Goal: Task Accomplishment & Management: Use online tool/utility

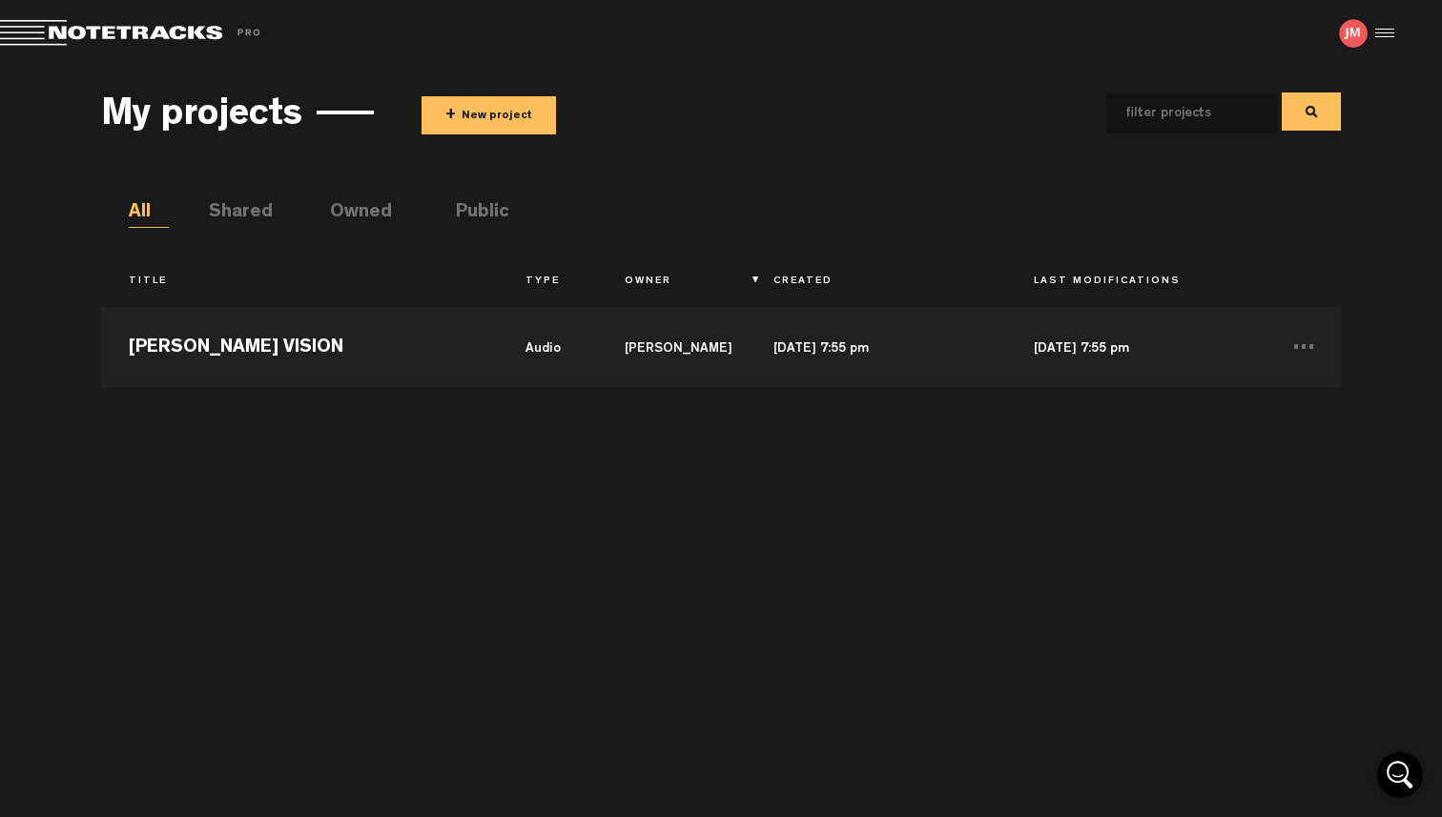
click at [1382, 31] on div at bounding box center [1381, 33] width 29 height 29
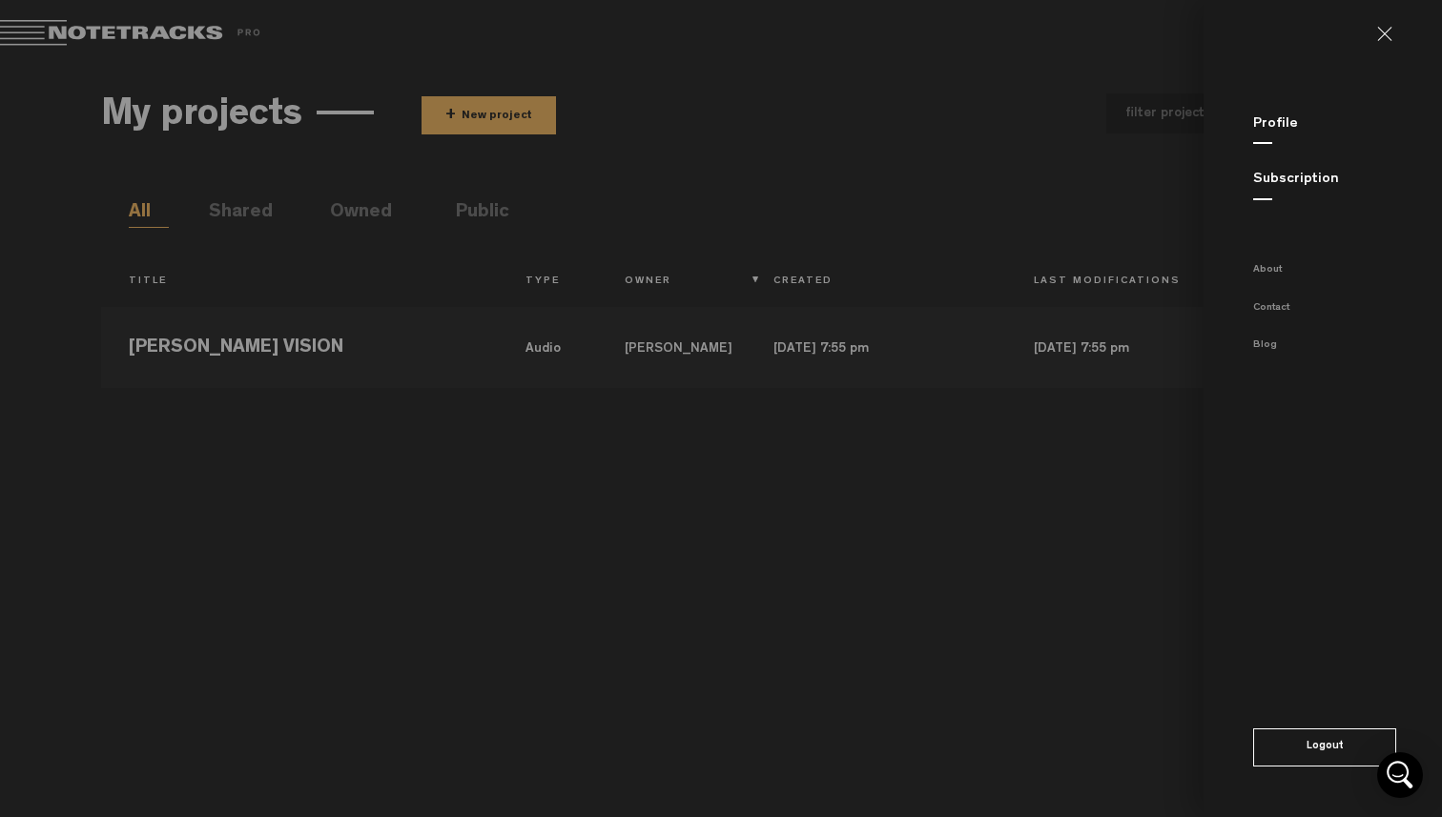
click at [1300, 180] on link "Subscription" at bounding box center [1296, 180] width 86 height 14
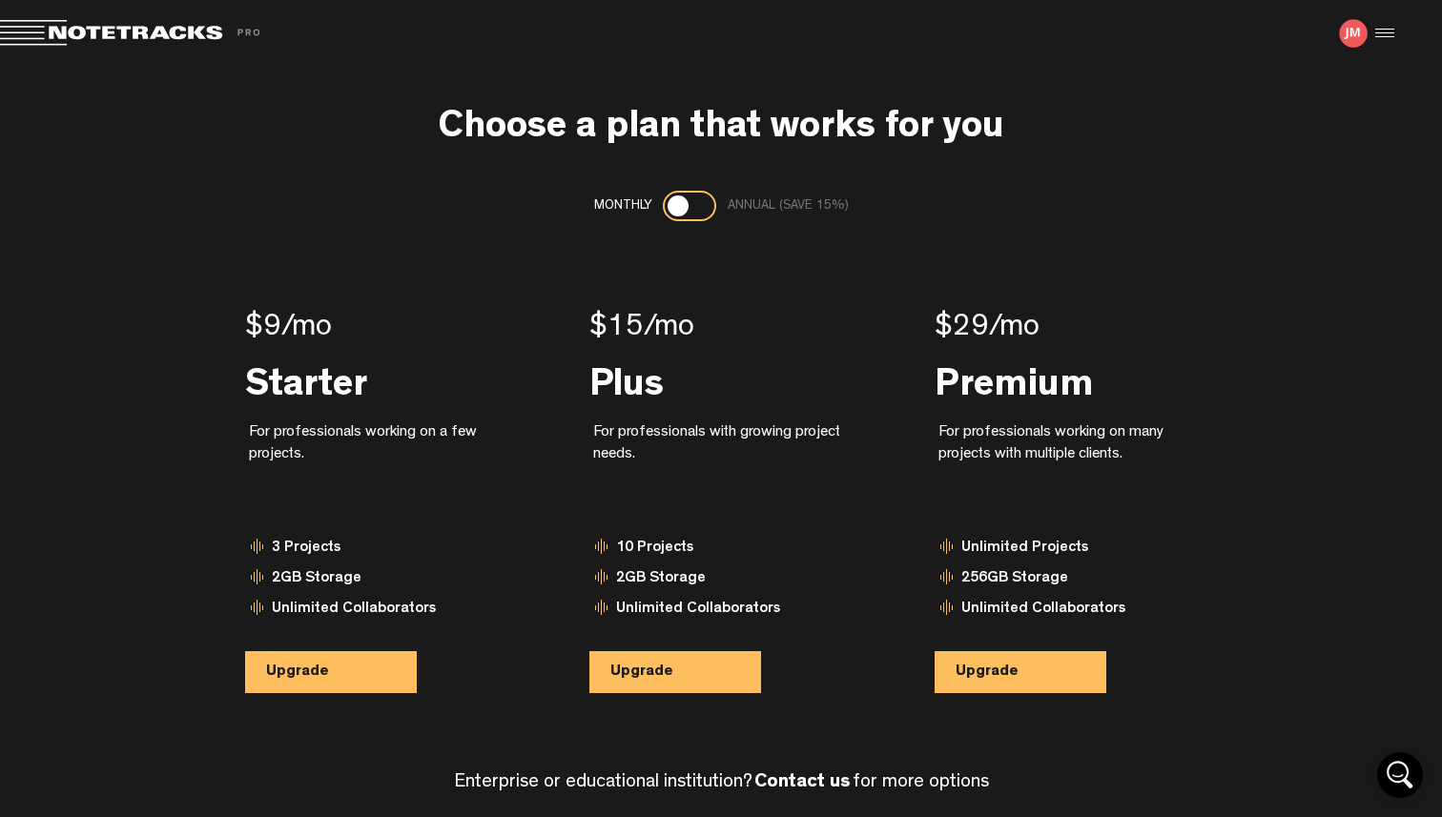
click at [1382, 31] on div at bounding box center [1381, 33] width 29 height 29
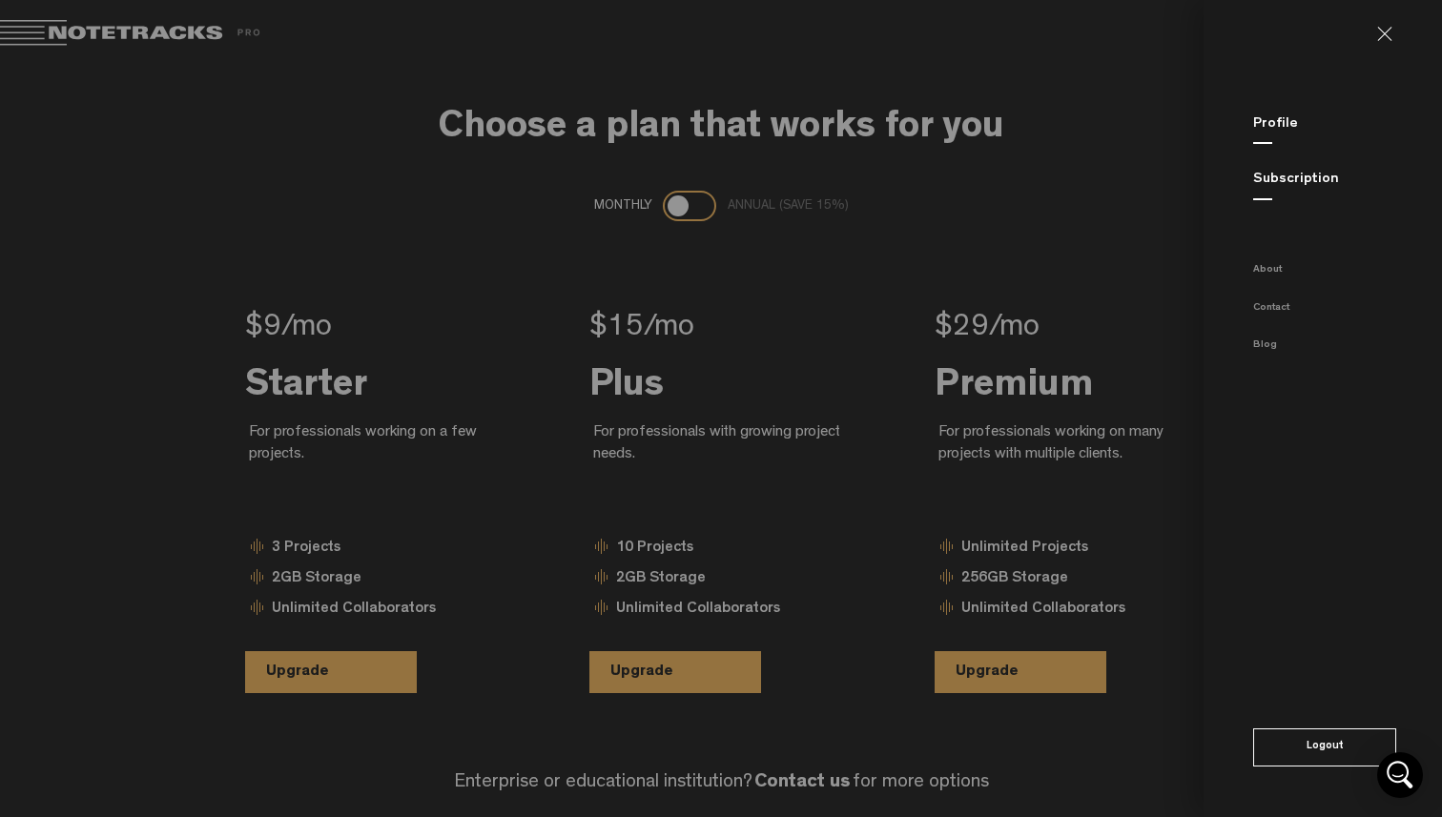
click at [1265, 119] on link "Profile" at bounding box center [1275, 124] width 45 height 14
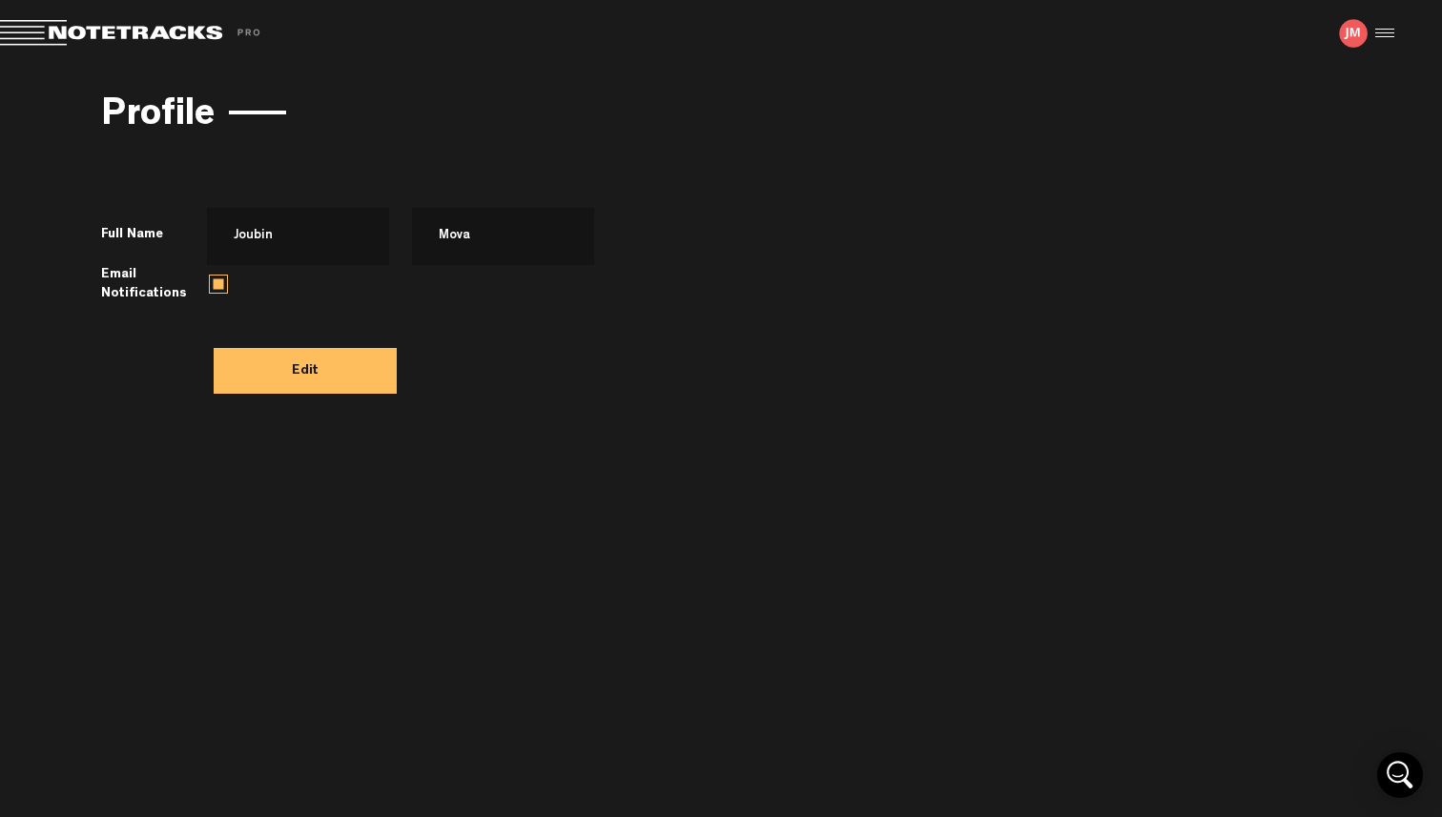
click at [106, 30] on span at bounding box center [133, 33] width 267 height 27
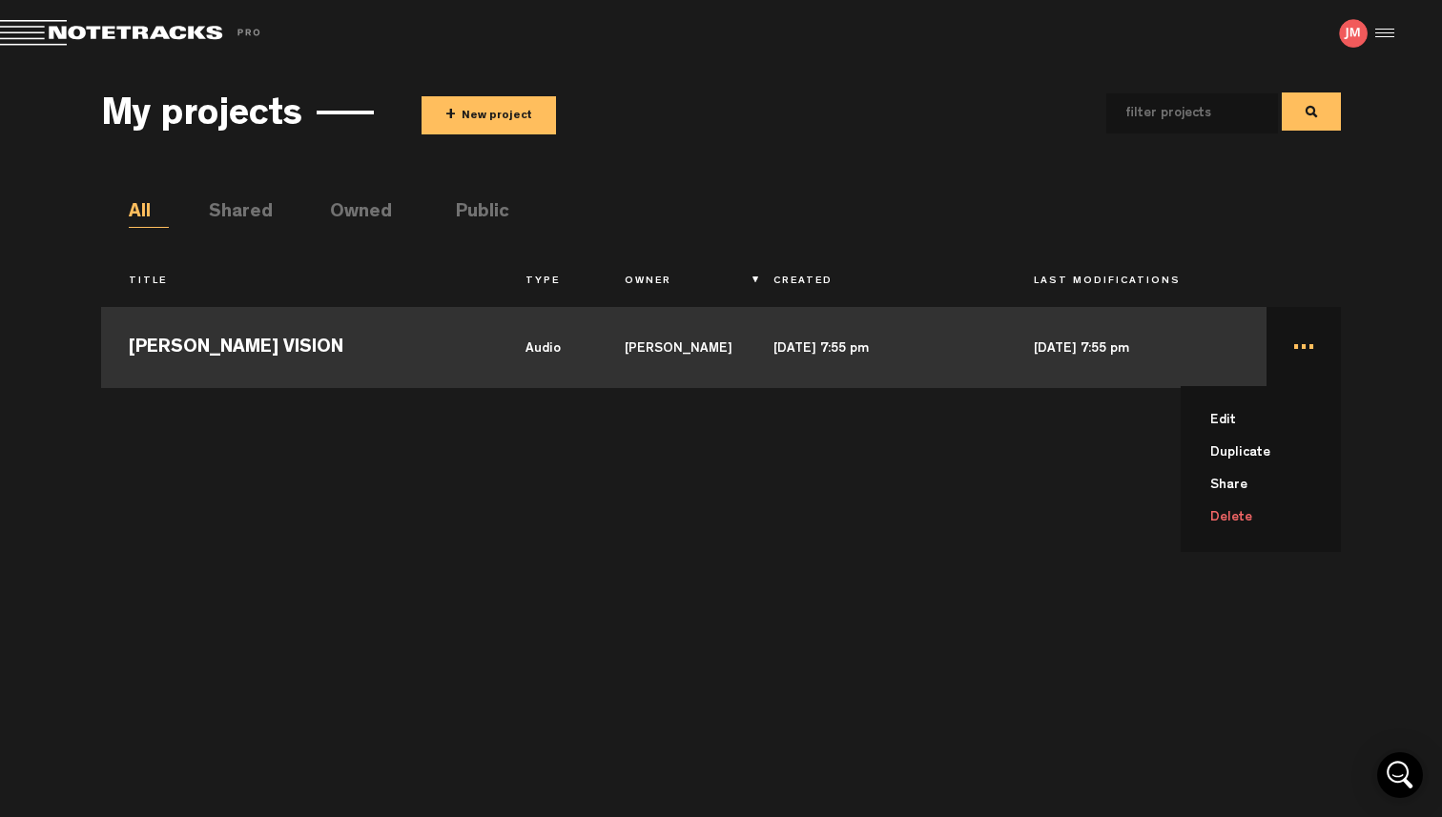
click at [1313, 349] on td "... Edit Duplicate Share Delete" at bounding box center [1303, 345] width 74 height 86
click at [1310, 349] on td "..." at bounding box center [1303, 345] width 74 height 86
click at [1249, 512] on li "Delete" at bounding box center [1271, 518] width 137 height 32
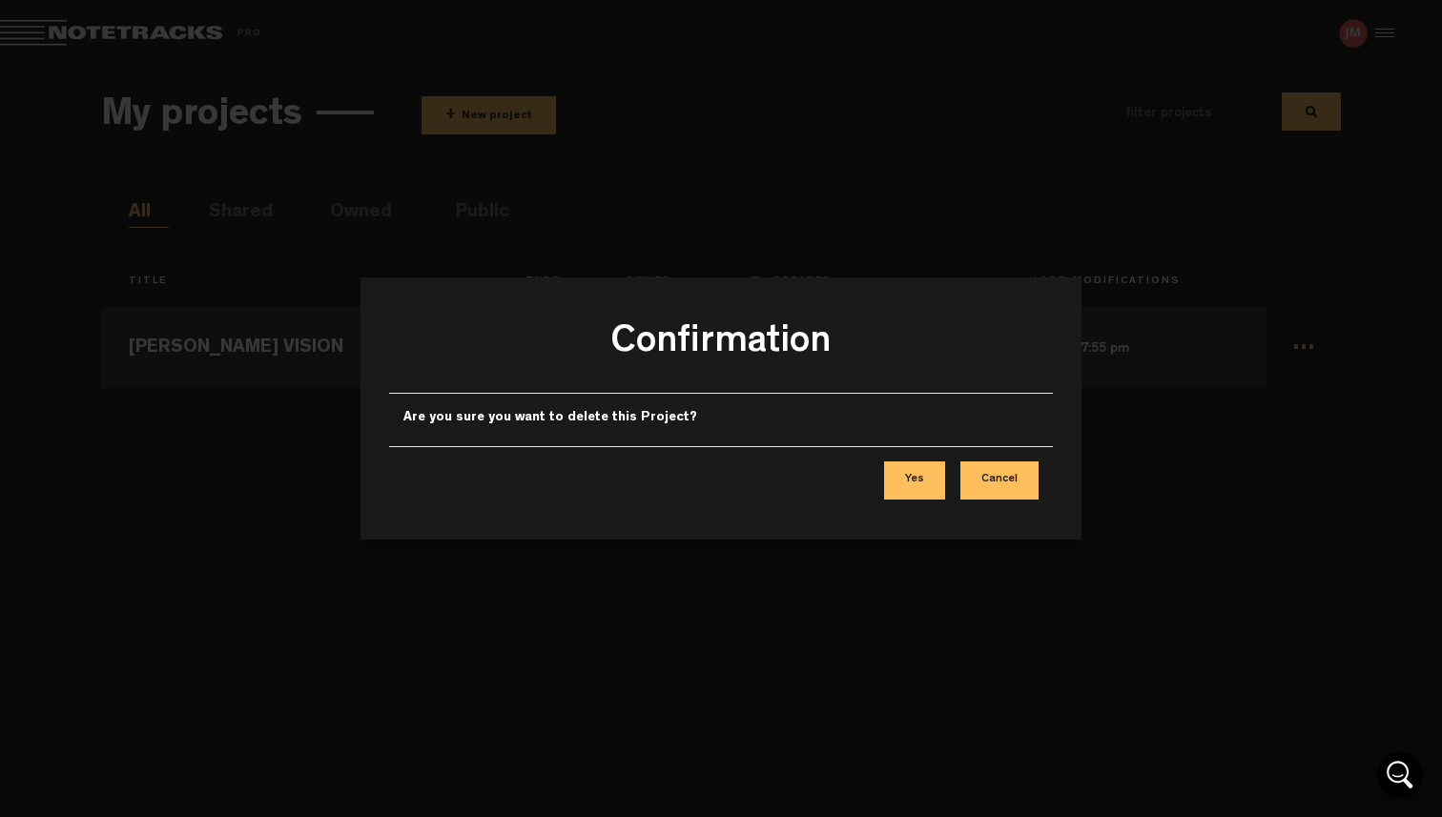
click at [918, 478] on button "Yes" at bounding box center [914, 480] width 61 height 38
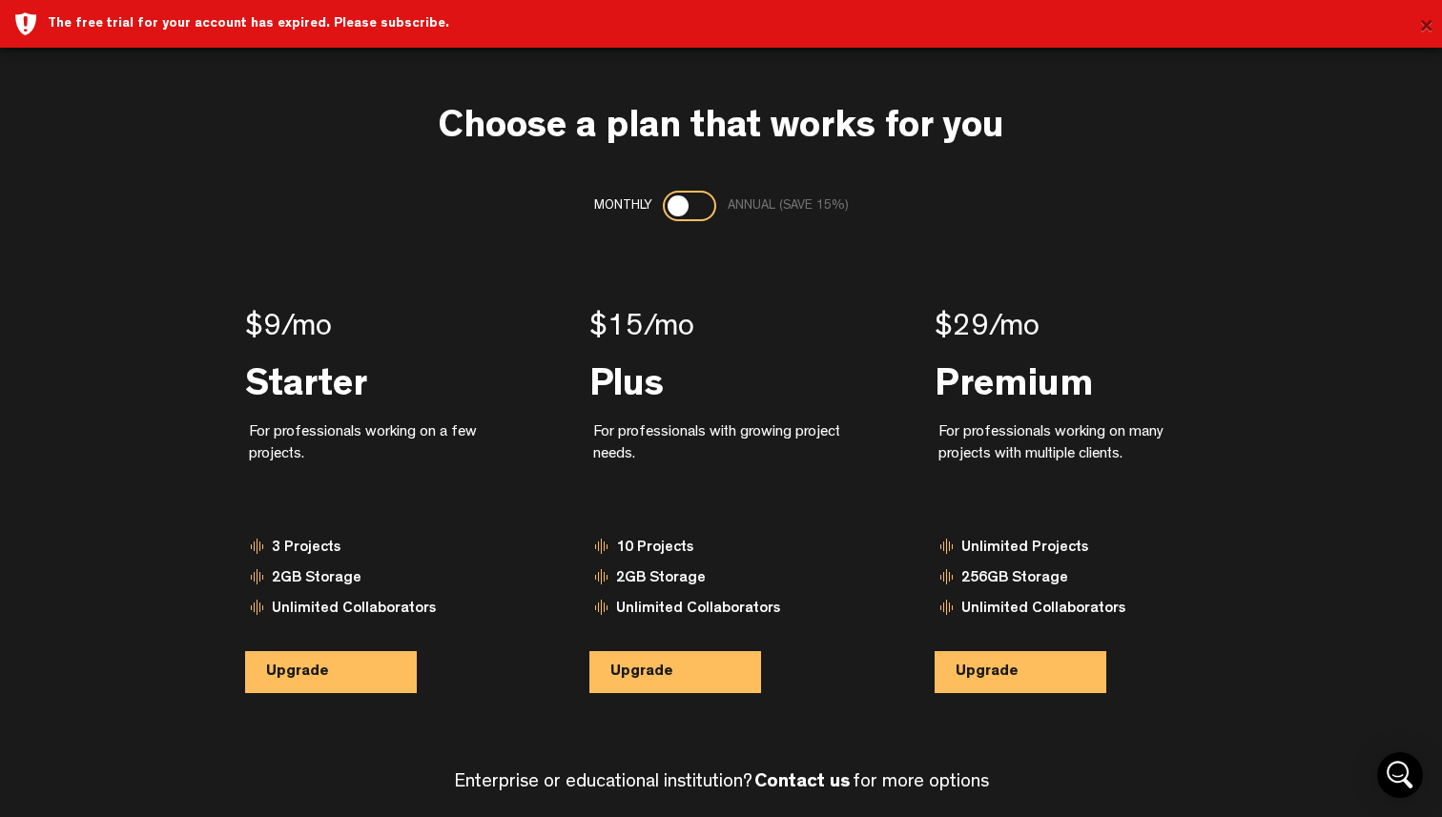
click at [1423, 31] on button "×" at bounding box center [1426, 28] width 14 height 38
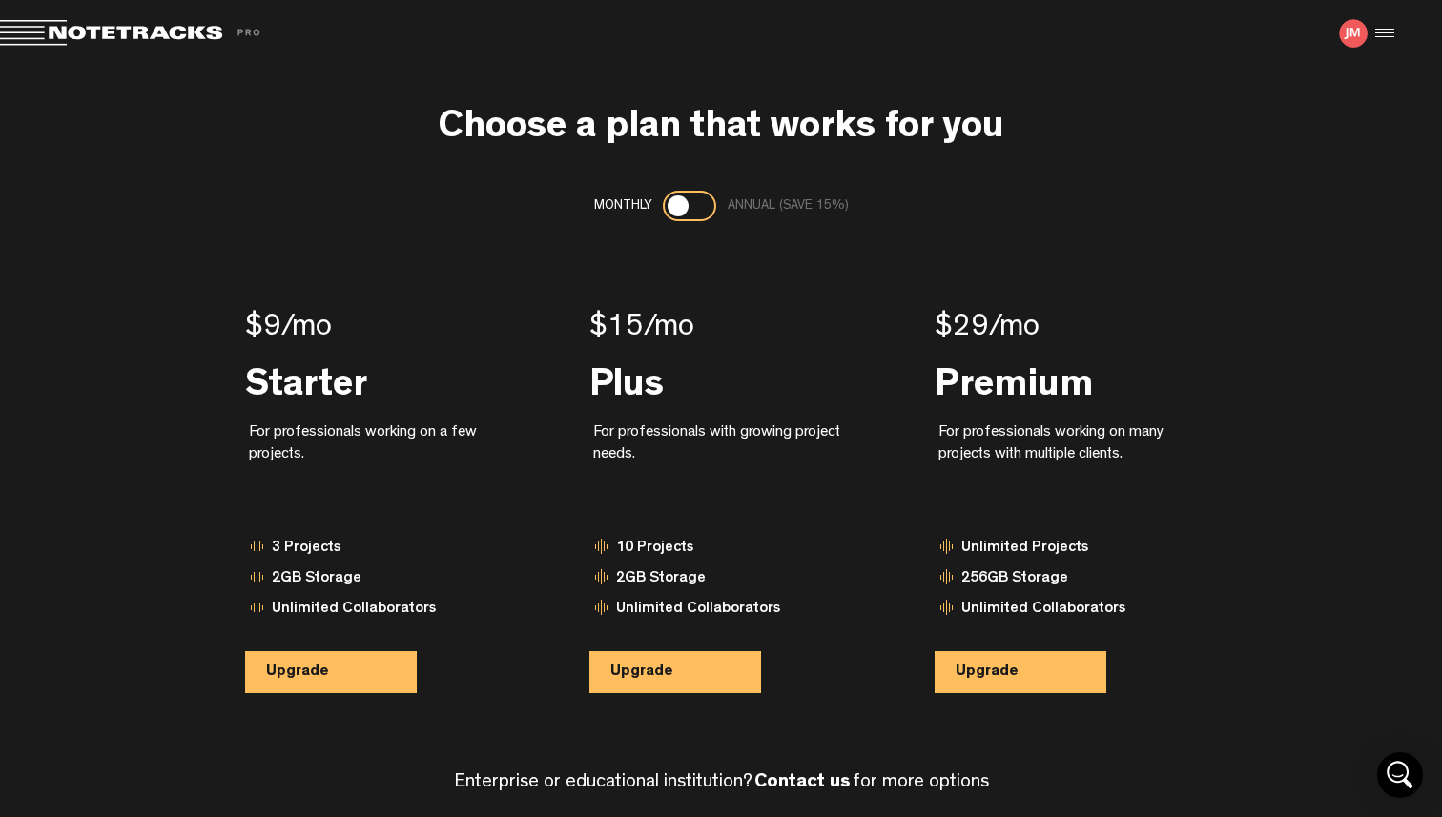
click at [1349, 27] on img at bounding box center [1353, 33] width 29 height 29
click at [117, 35] on span at bounding box center [133, 33] width 267 height 27
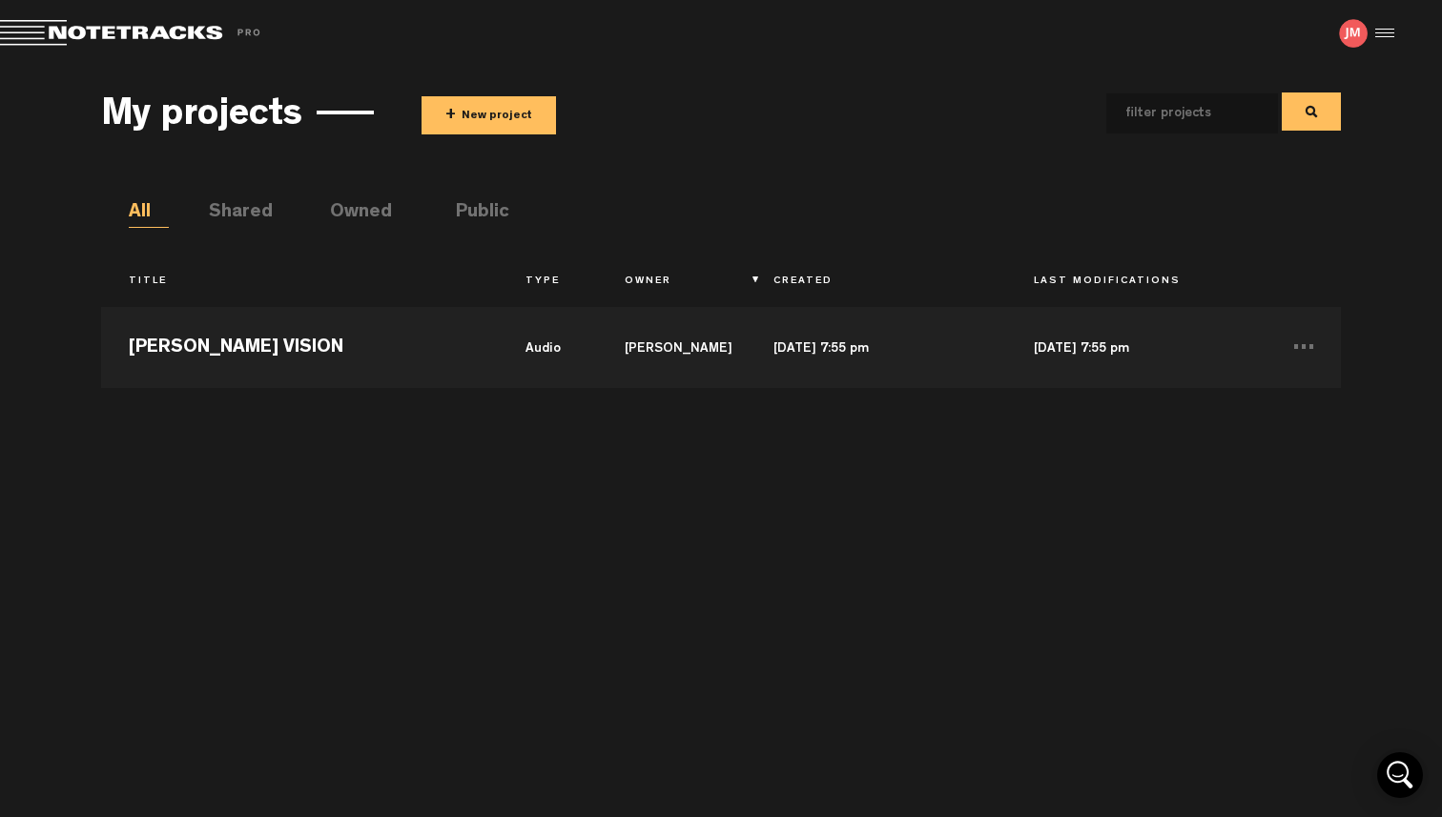
click at [454, 115] on span "+" at bounding box center [450, 116] width 10 height 22
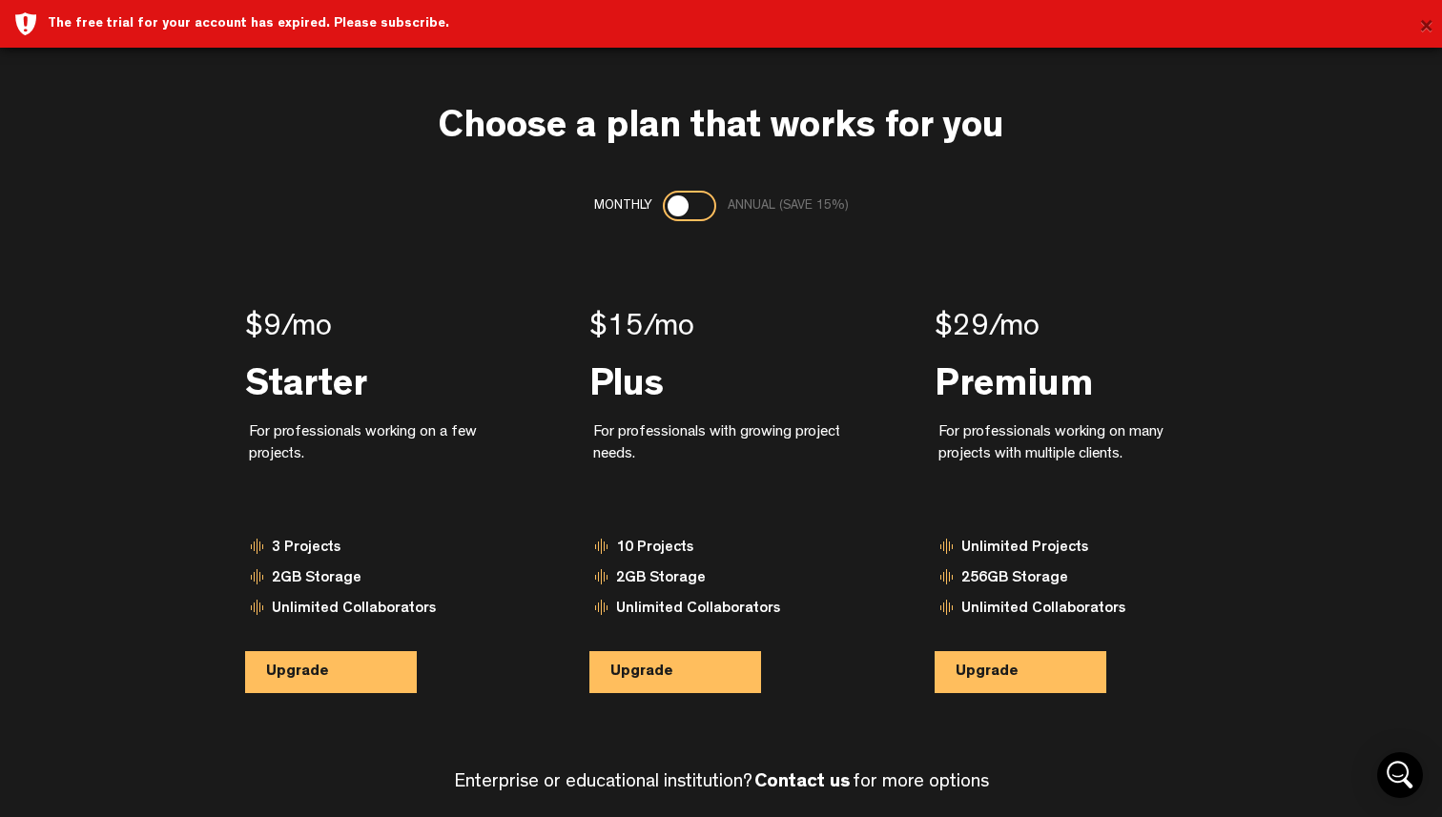
click at [1428, 24] on button "×" at bounding box center [1426, 28] width 14 height 38
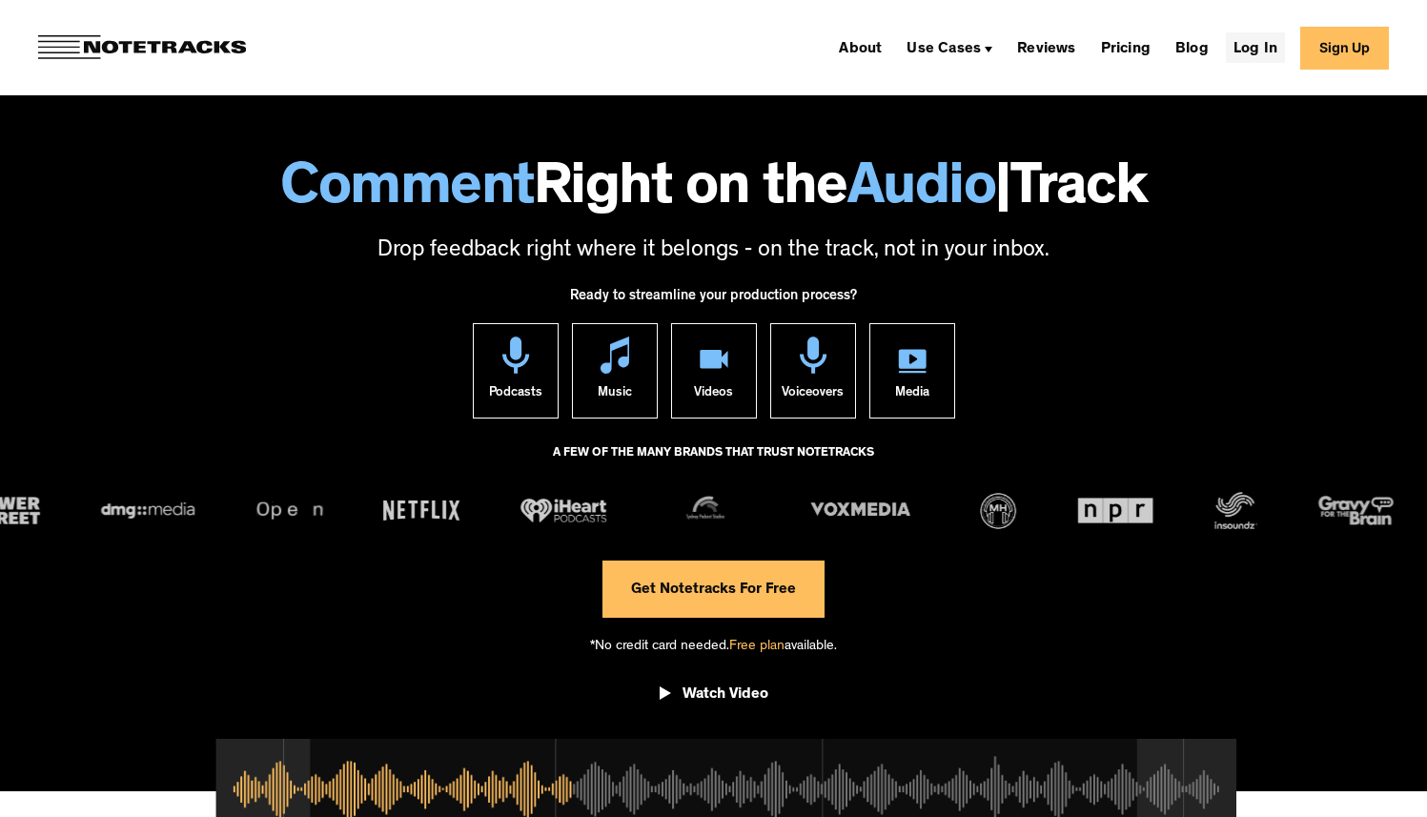
click at [1266, 46] on link "Log In" at bounding box center [1255, 47] width 59 height 31
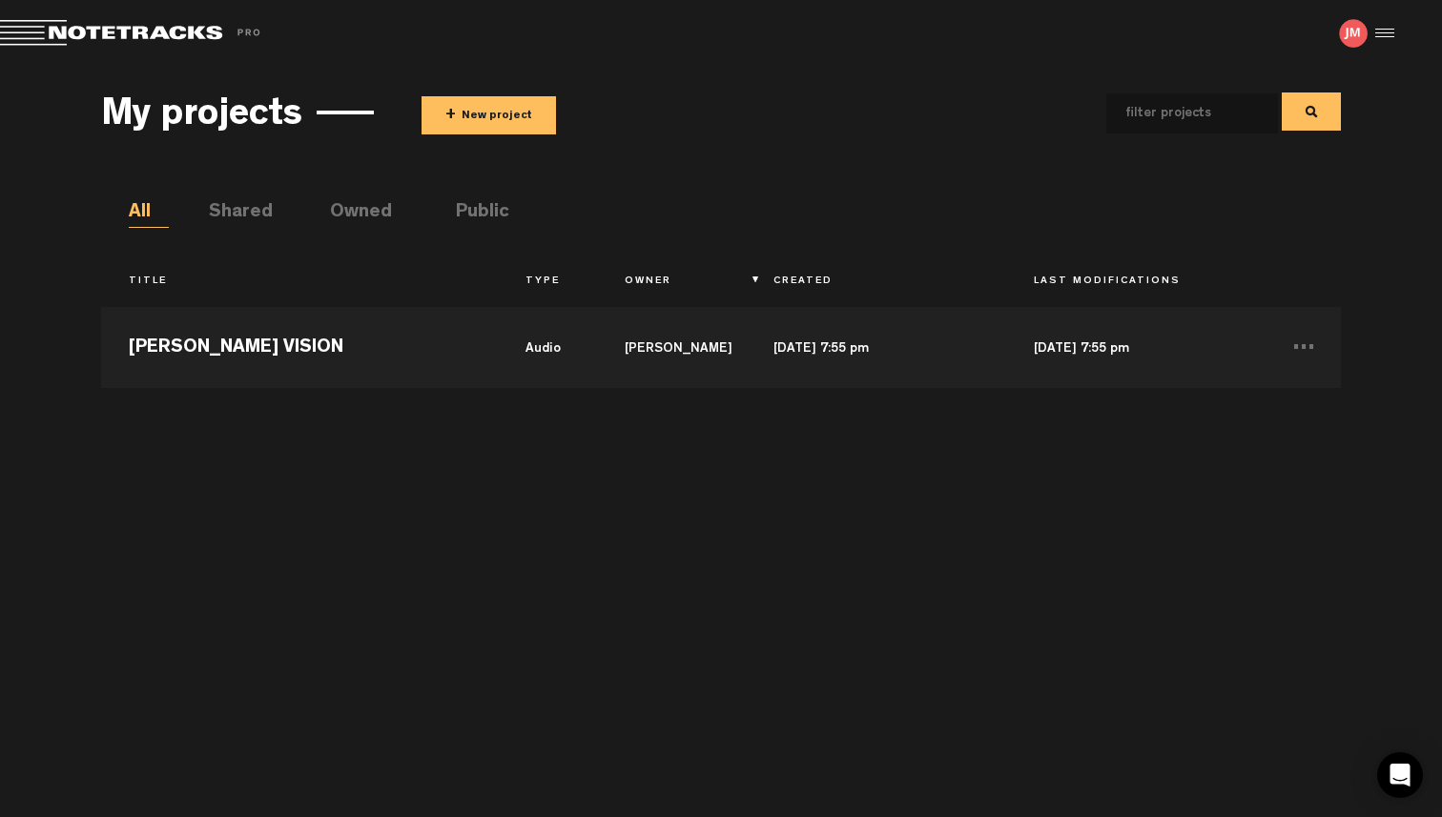
click at [463, 113] on button "+ New project" at bounding box center [488, 115] width 134 height 38
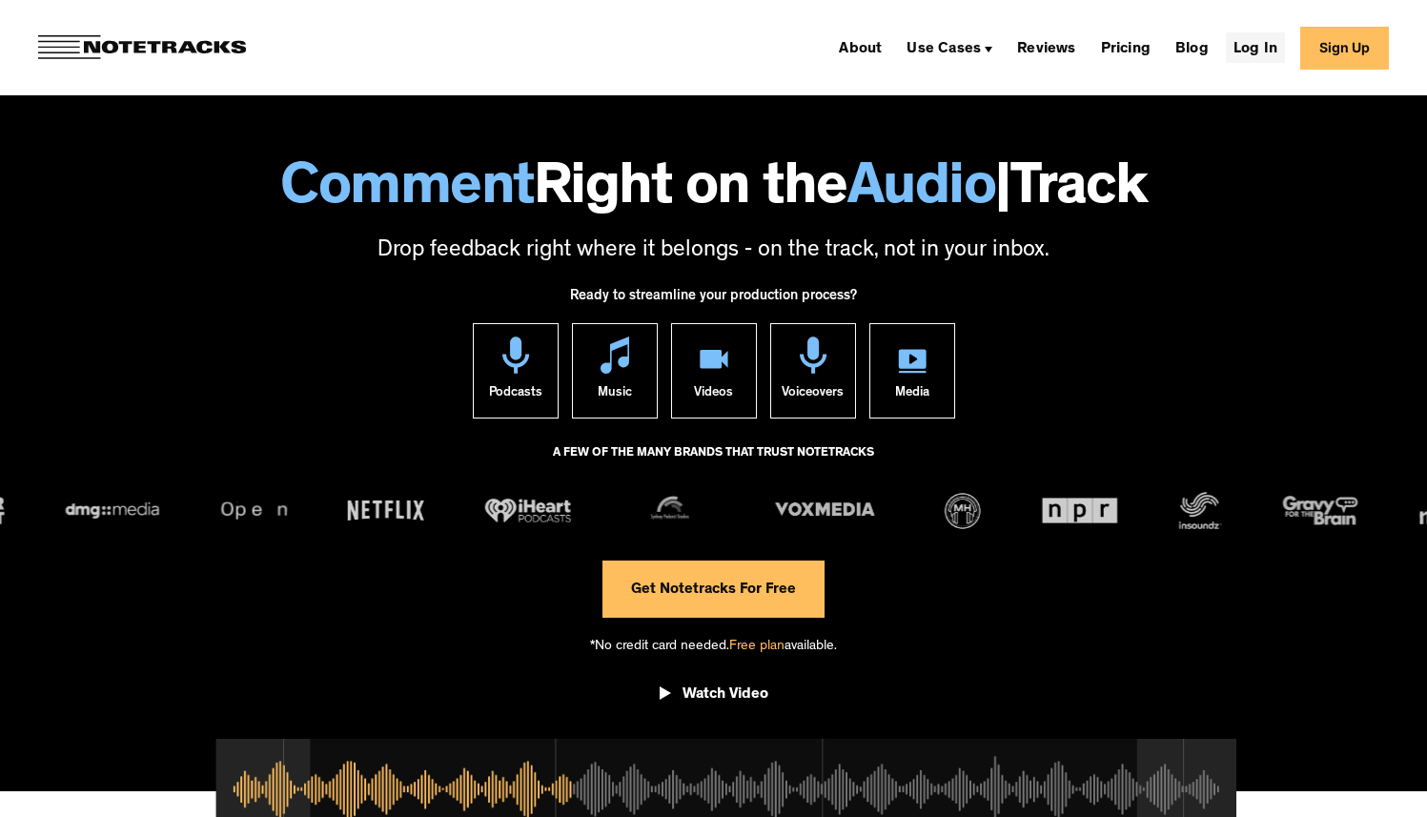
click at [1269, 50] on link "Log In" at bounding box center [1255, 47] width 59 height 31
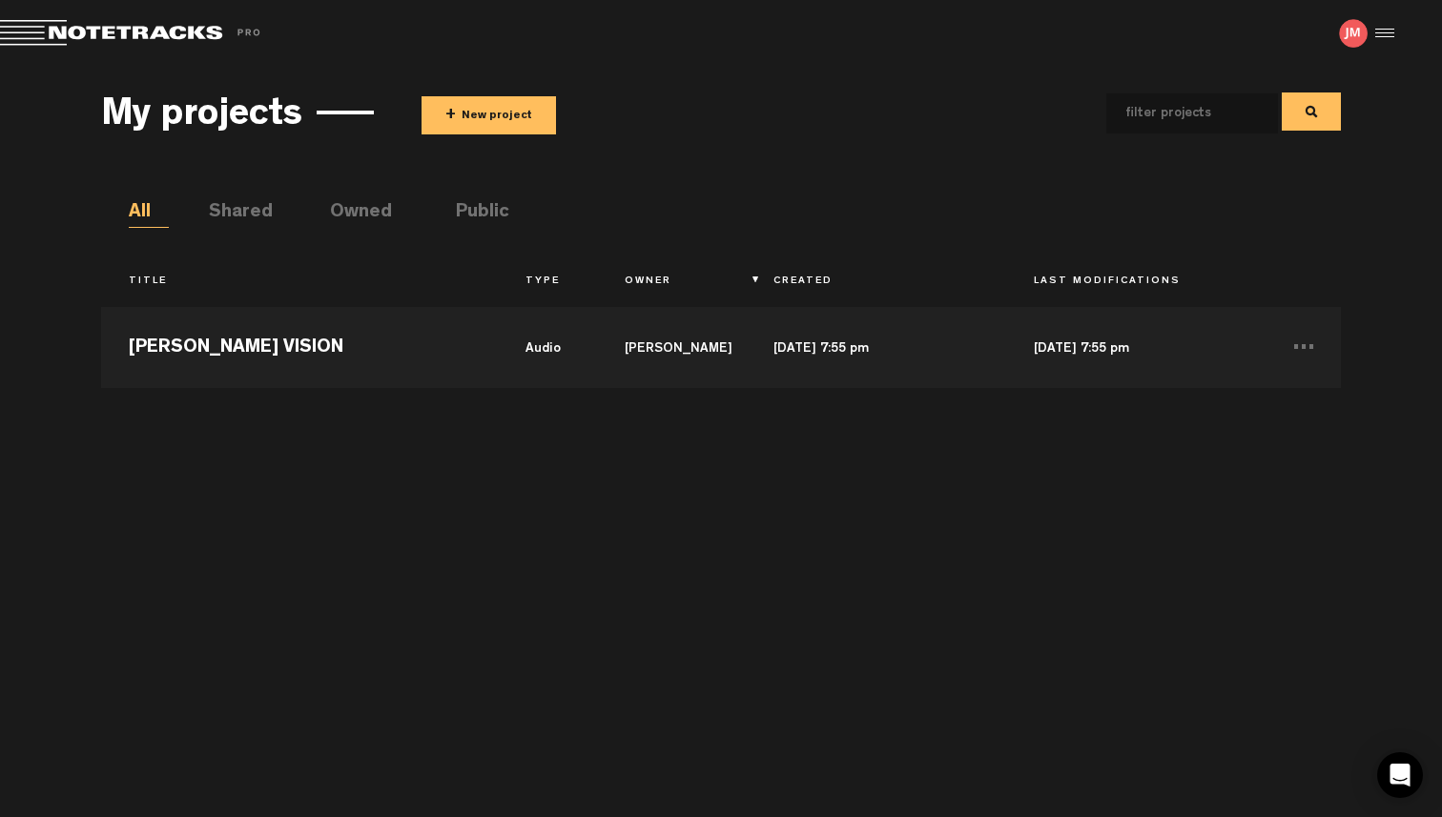
click at [1379, 39] on div at bounding box center [1381, 33] width 29 height 29
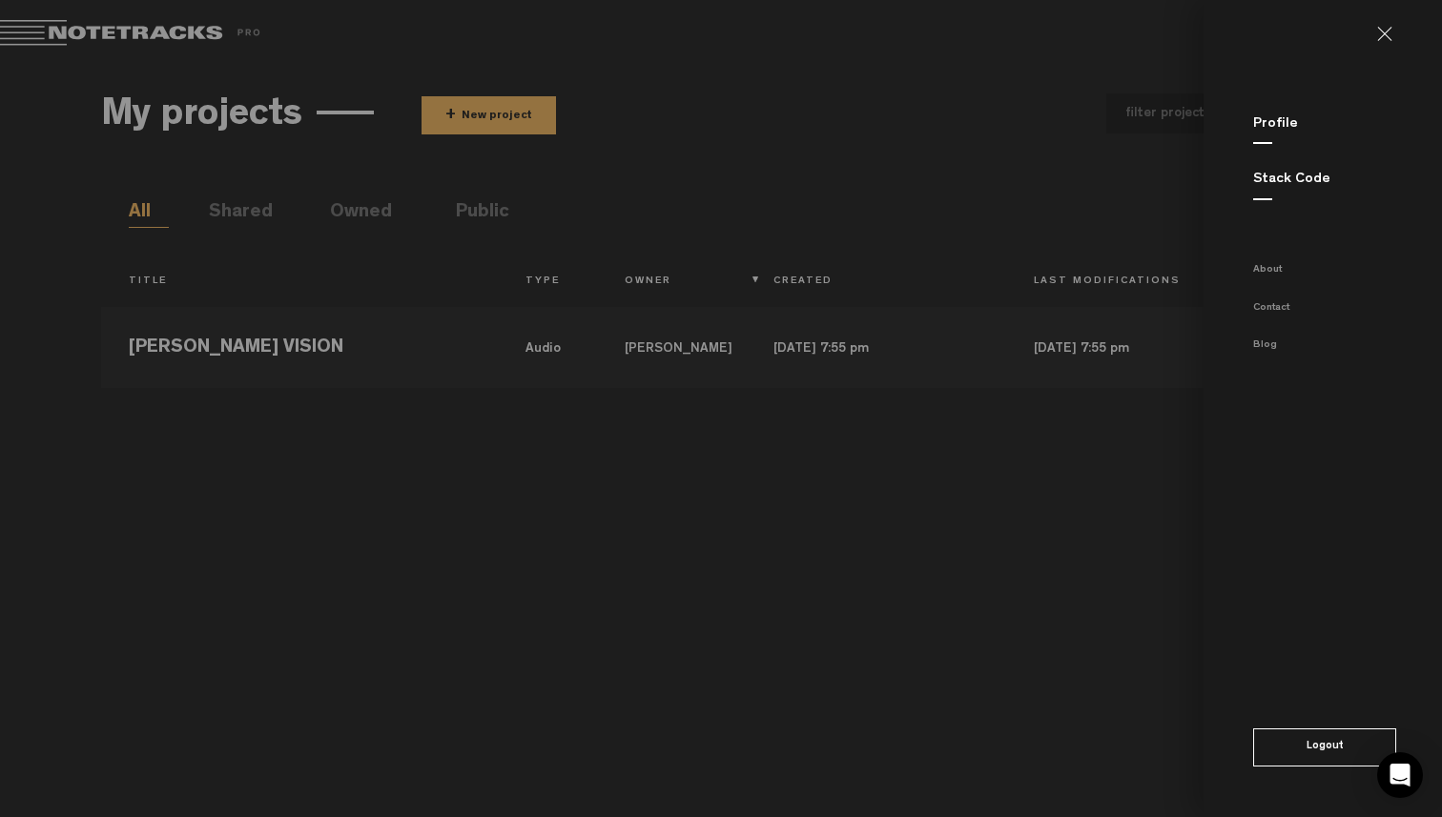
click at [1316, 760] on button "Logout" at bounding box center [1324, 747] width 143 height 38
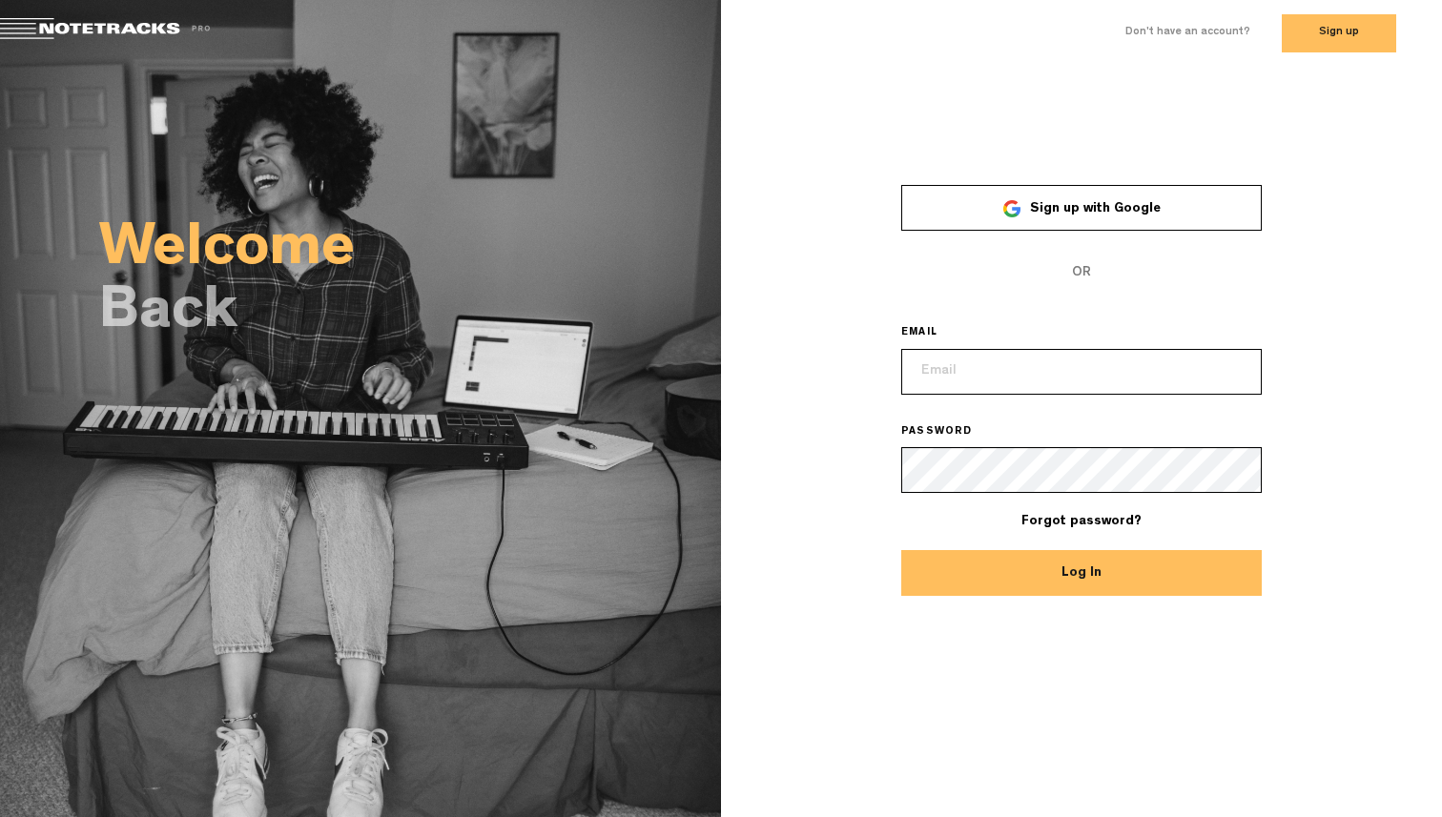
type input "[EMAIL_ADDRESS][DOMAIN_NAME]"
click at [1056, 572] on button "Log In" at bounding box center [1081, 573] width 360 height 46
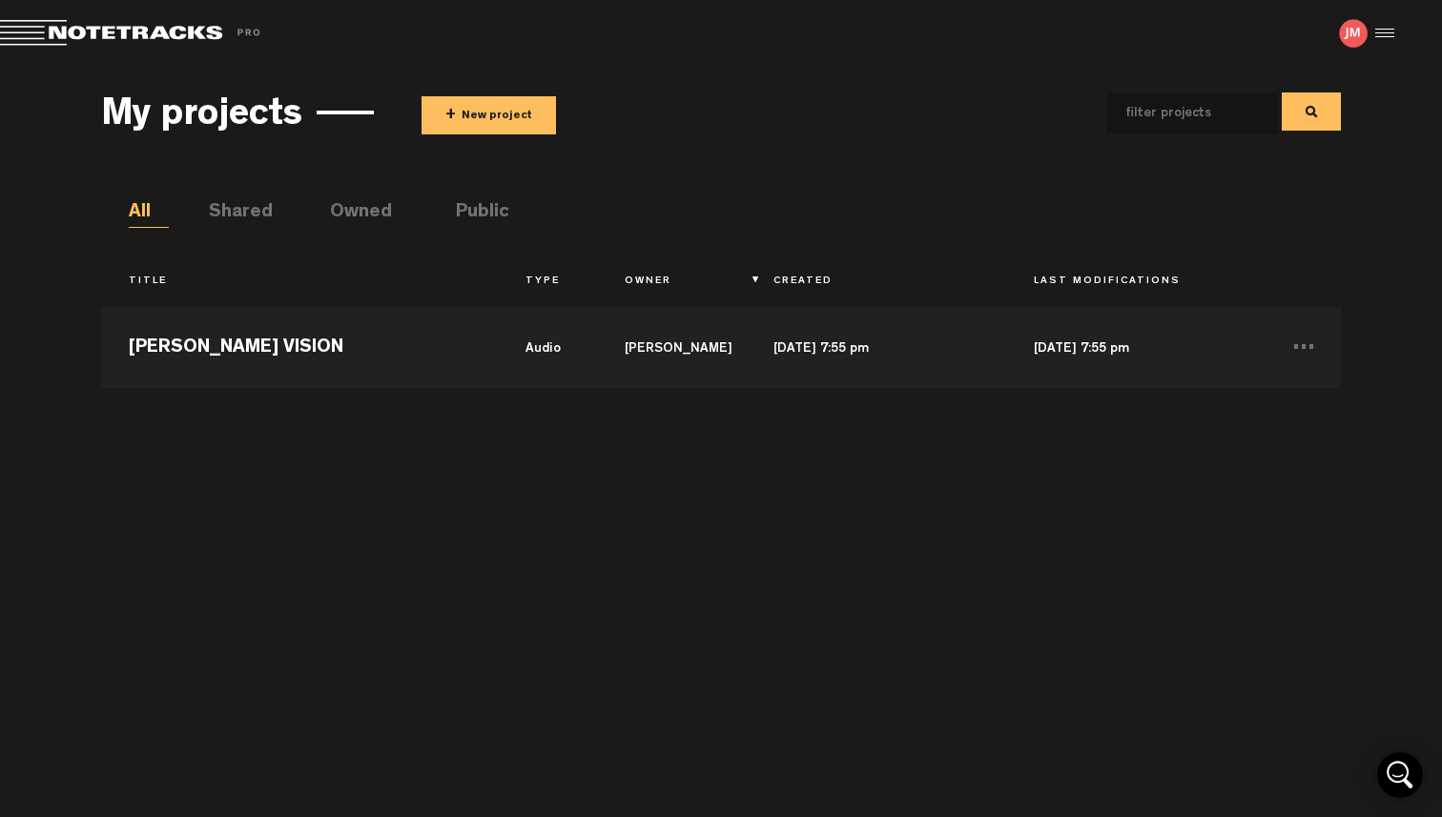
click at [500, 115] on button "+ New project" at bounding box center [488, 115] width 134 height 38
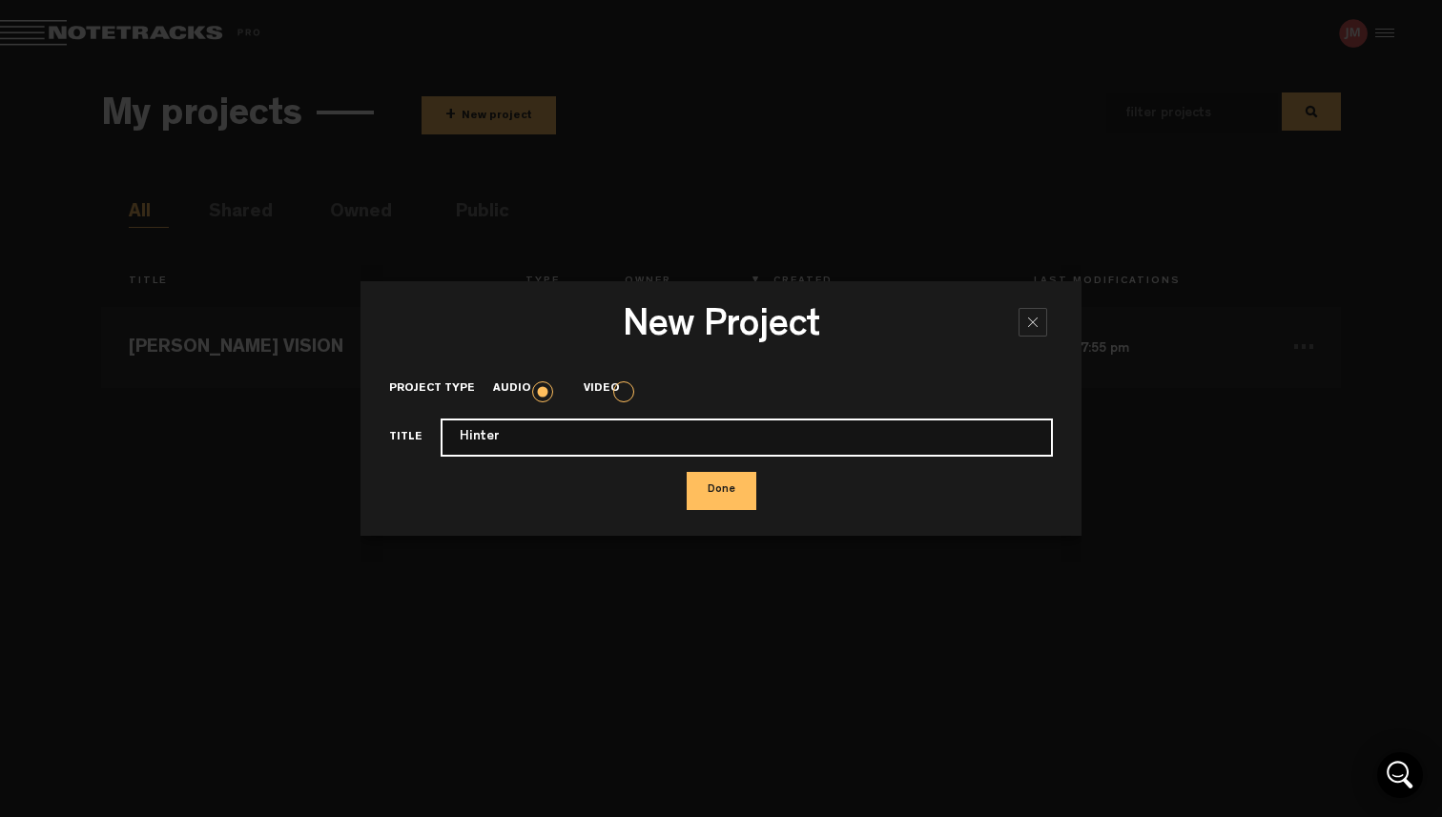
drag, startPoint x: 528, startPoint y: 438, endPoint x: 362, endPoint y: 432, distance: 166.0
click at [362, 432] on div "New Project × Project type Audio Video Title Hinter Done" at bounding box center [720, 408] width 721 height 254
type input "The Hunter"
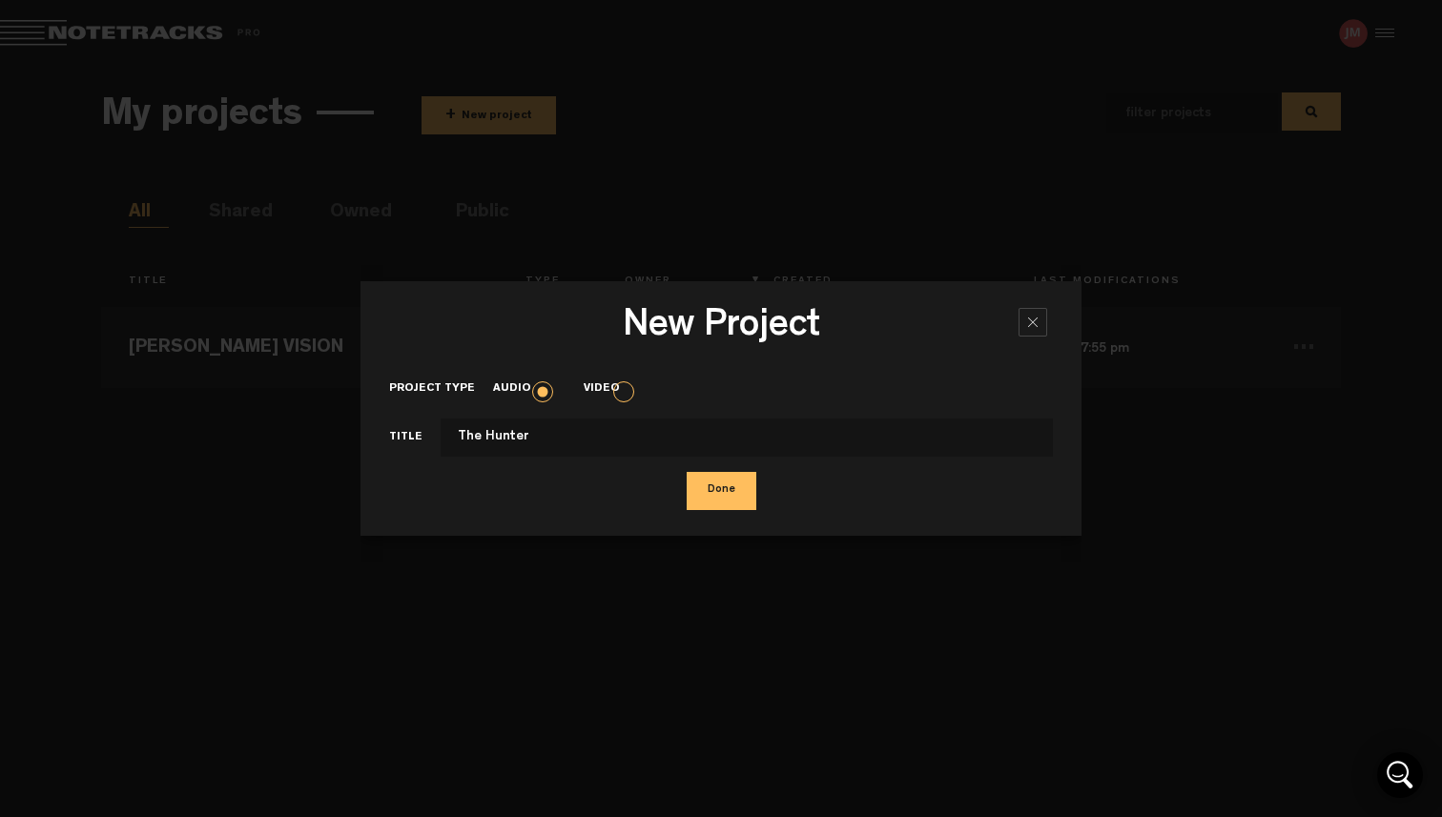
click at [735, 496] on button "Done" at bounding box center [721, 491] width 70 height 38
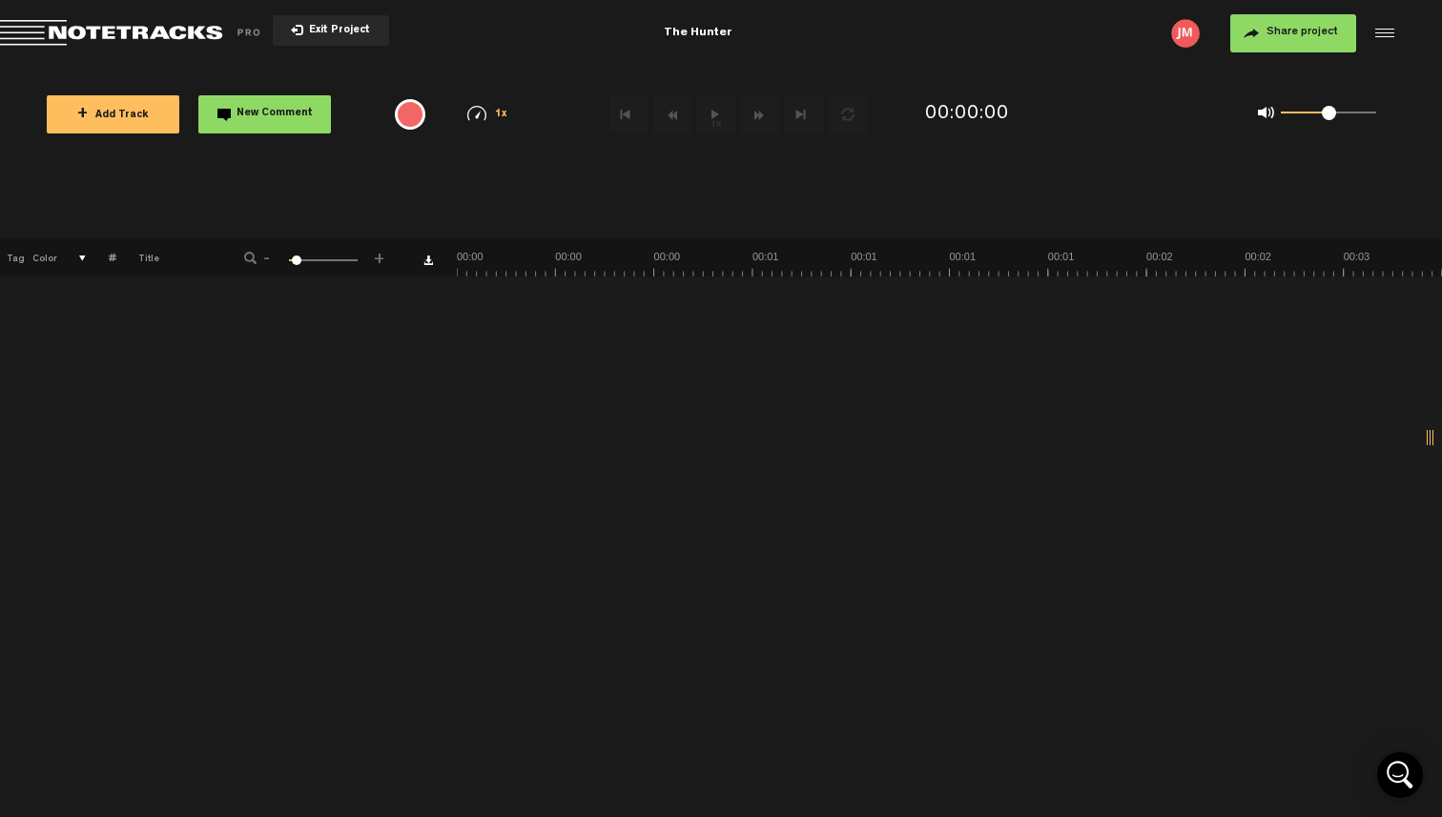
click at [1384, 34] on div at bounding box center [1381, 33] width 29 height 29
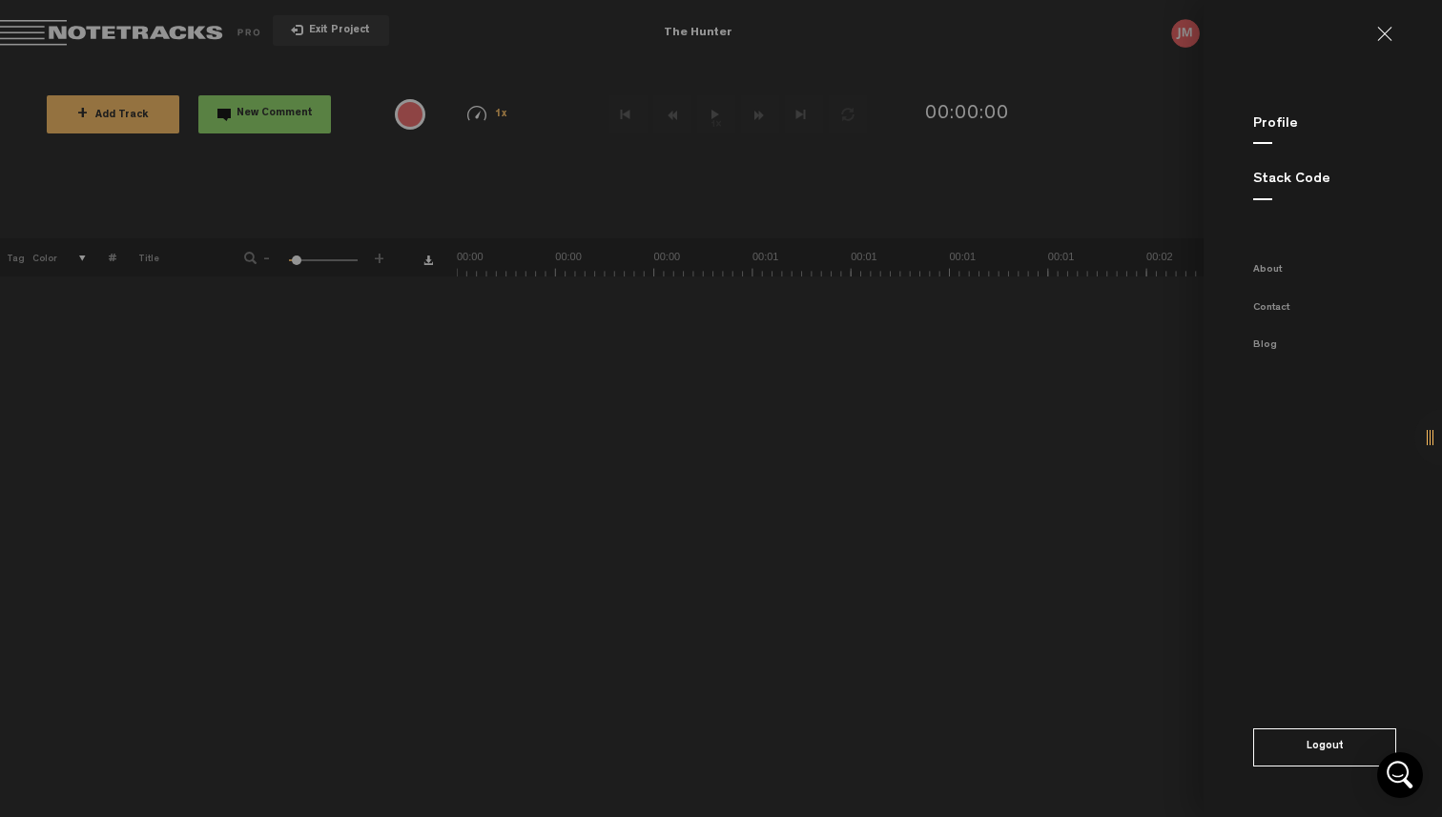
click at [1277, 121] on link "Profile" at bounding box center [1275, 124] width 45 height 14
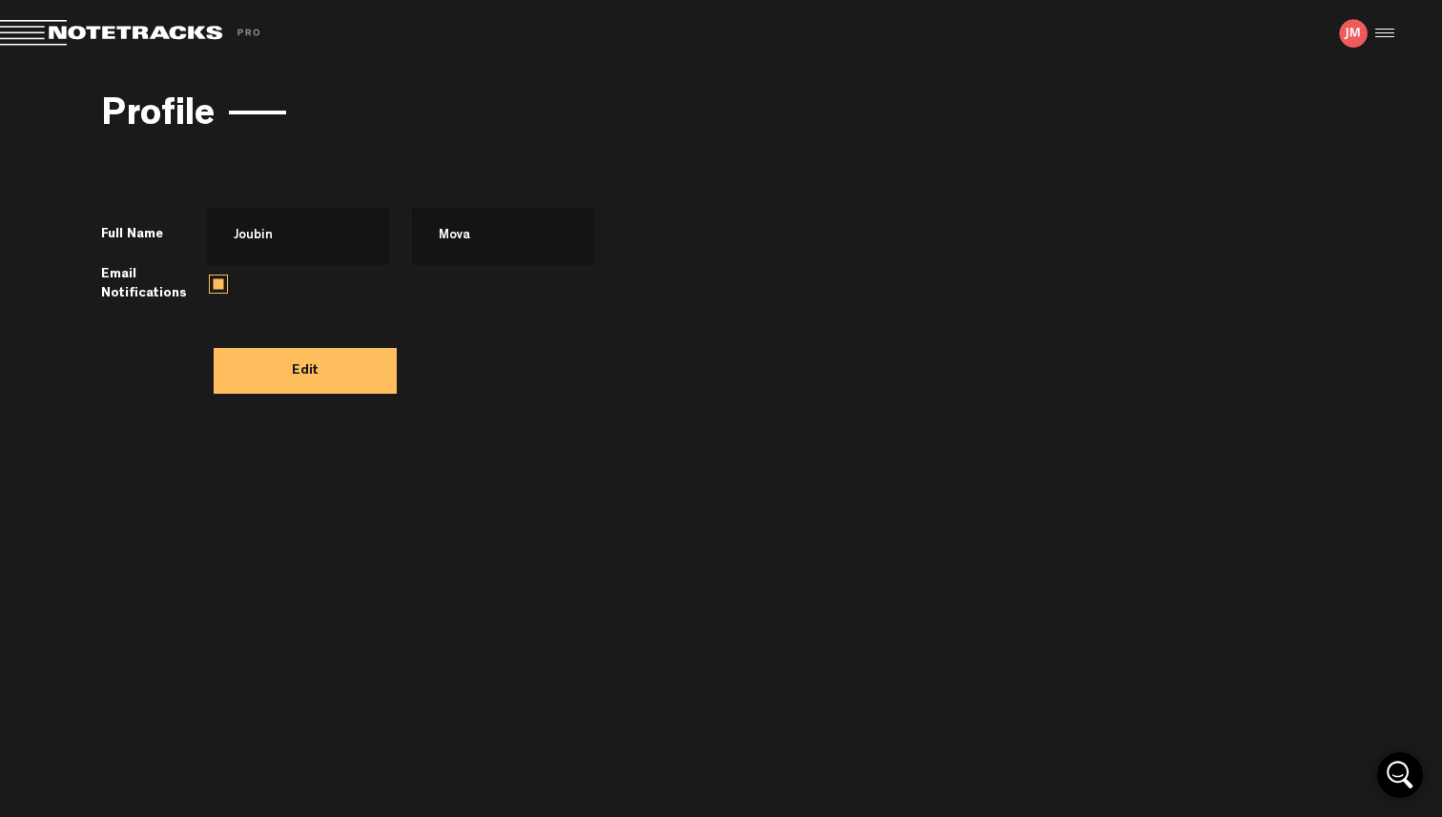
click at [176, 34] on span "Return to Project List" at bounding box center [133, 33] width 267 height 27
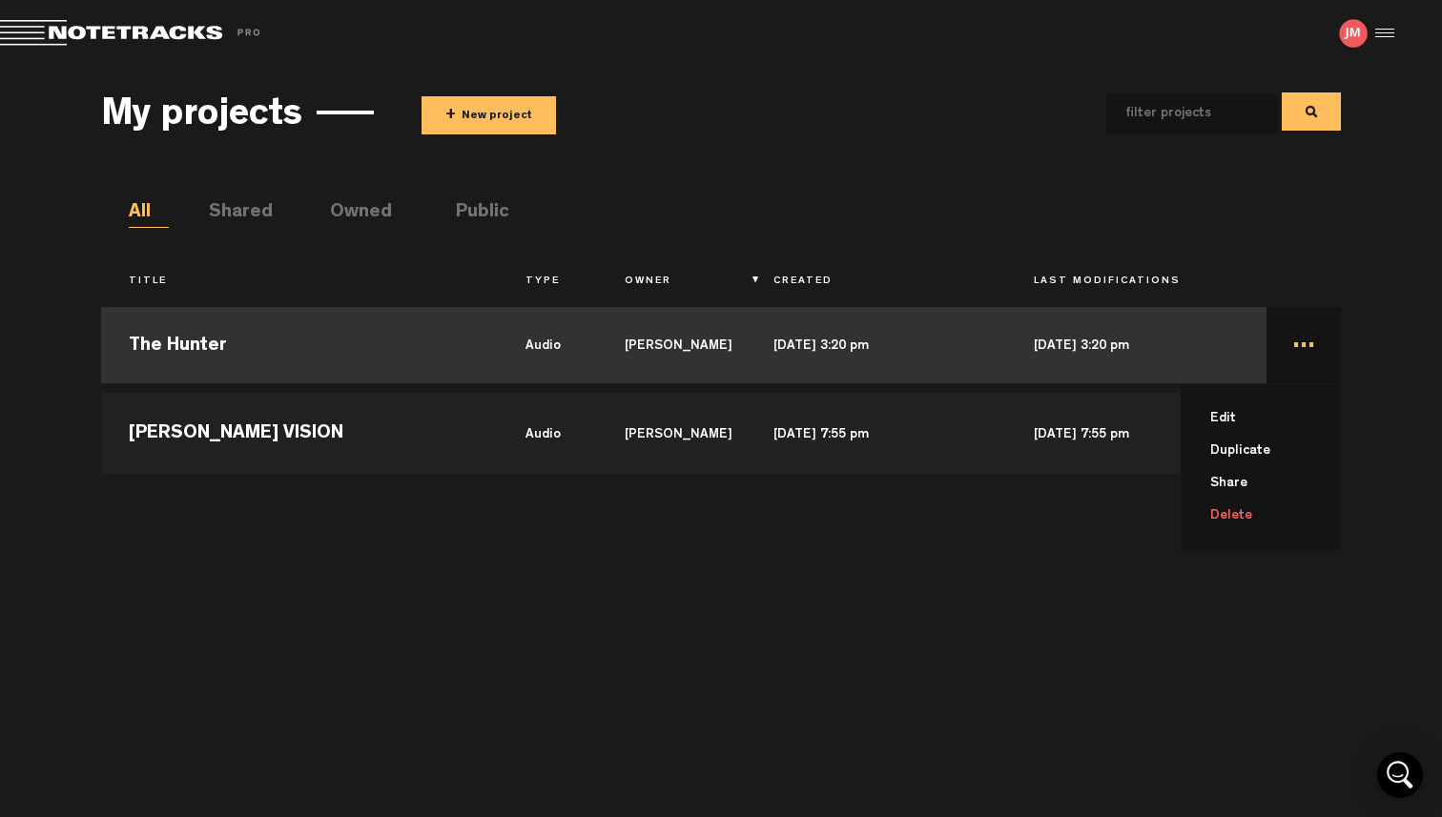
click at [1318, 341] on td "... Edit Duplicate Share Delete" at bounding box center [1303, 345] width 74 height 86
click at [1318, 341] on td "..." at bounding box center [1303, 345] width 74 height 86
click at [1226, 409] on li "Edit" at bounding box center [1271, 418] width 137 height 32
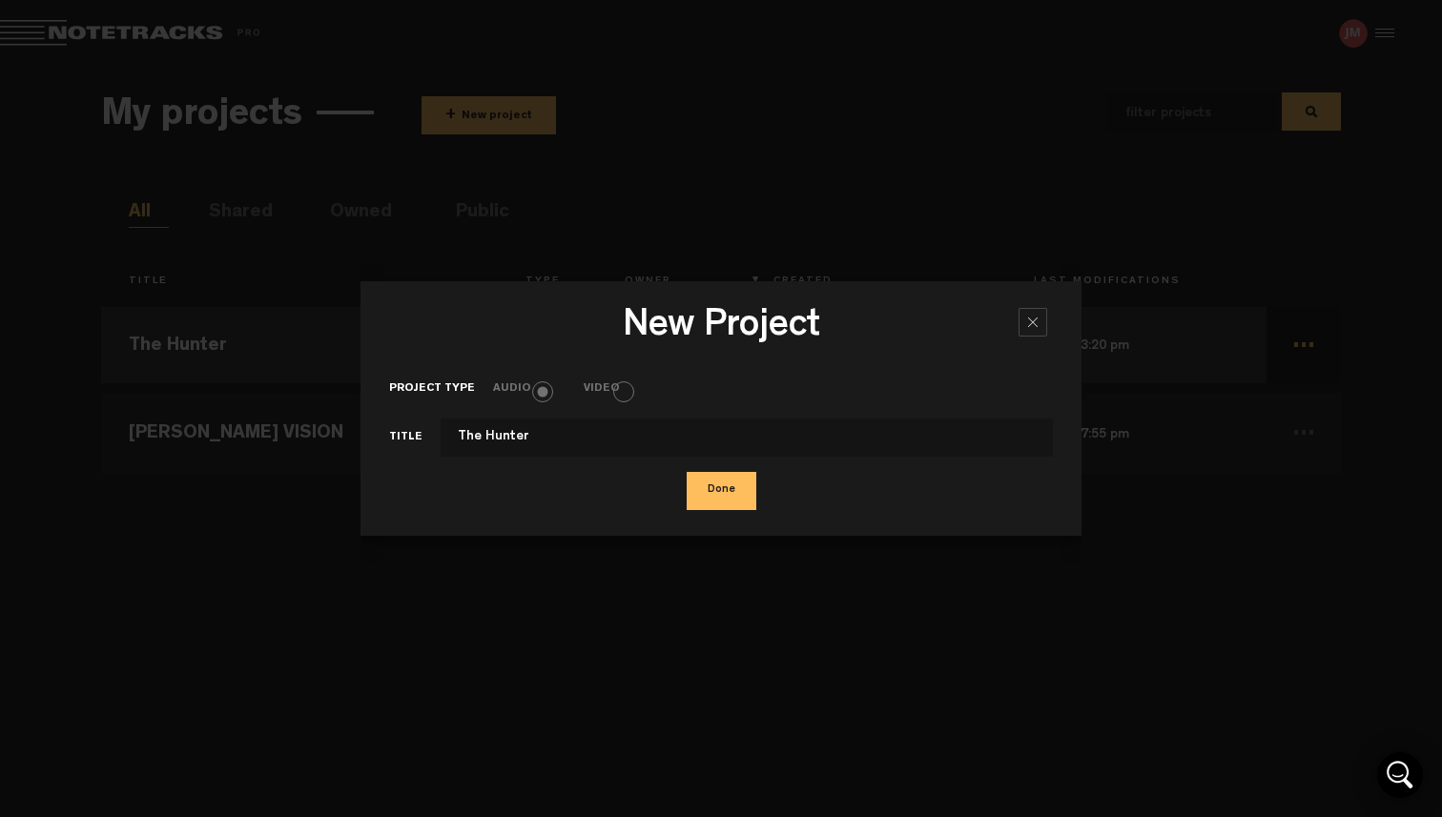
click at [1025, 326] on div at bounding box center [1032, 322] width 29 height 29
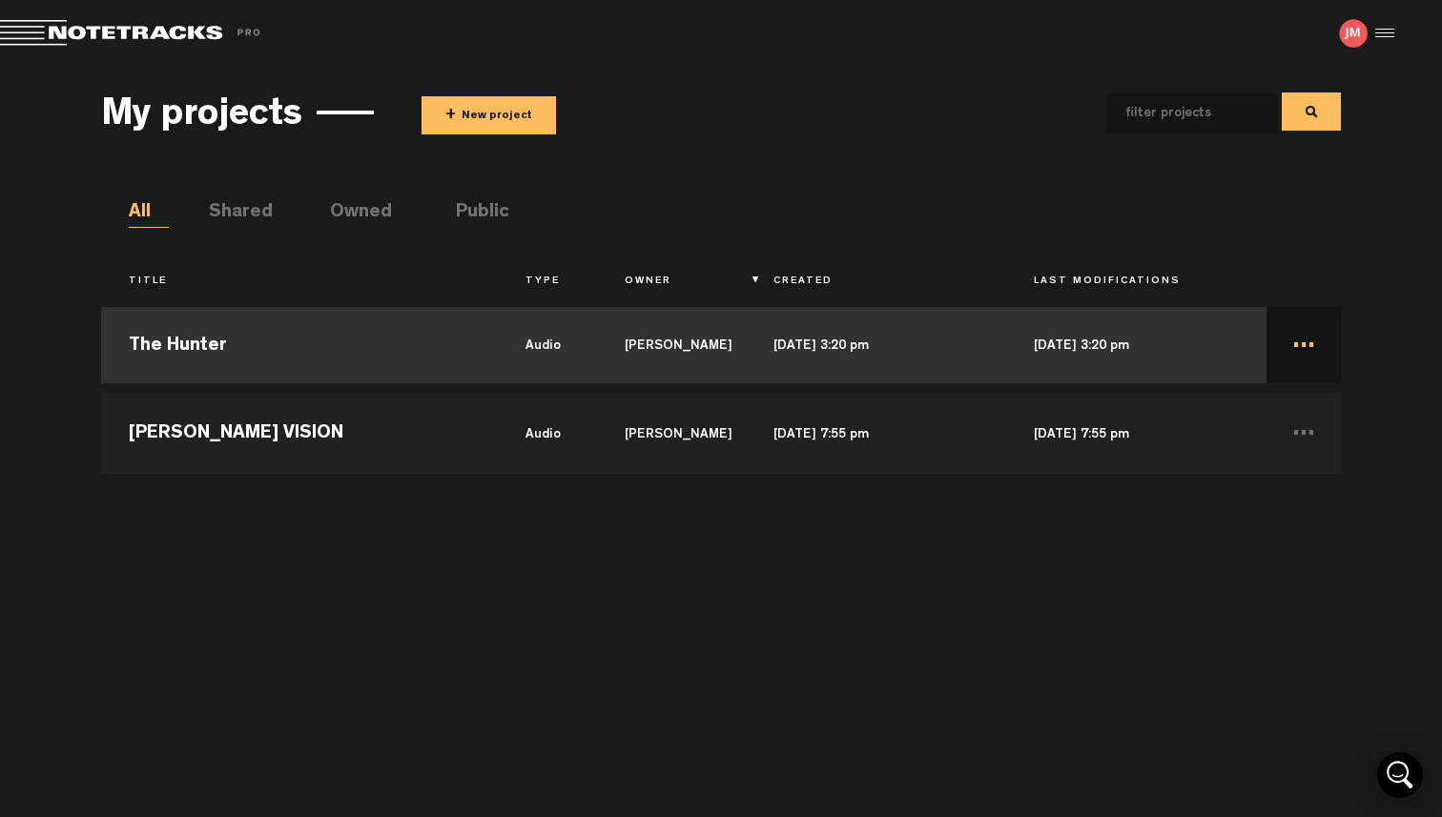
click at [186, 345] on td "The Hunter" at bounding box center [299, 345] width 397 height 86
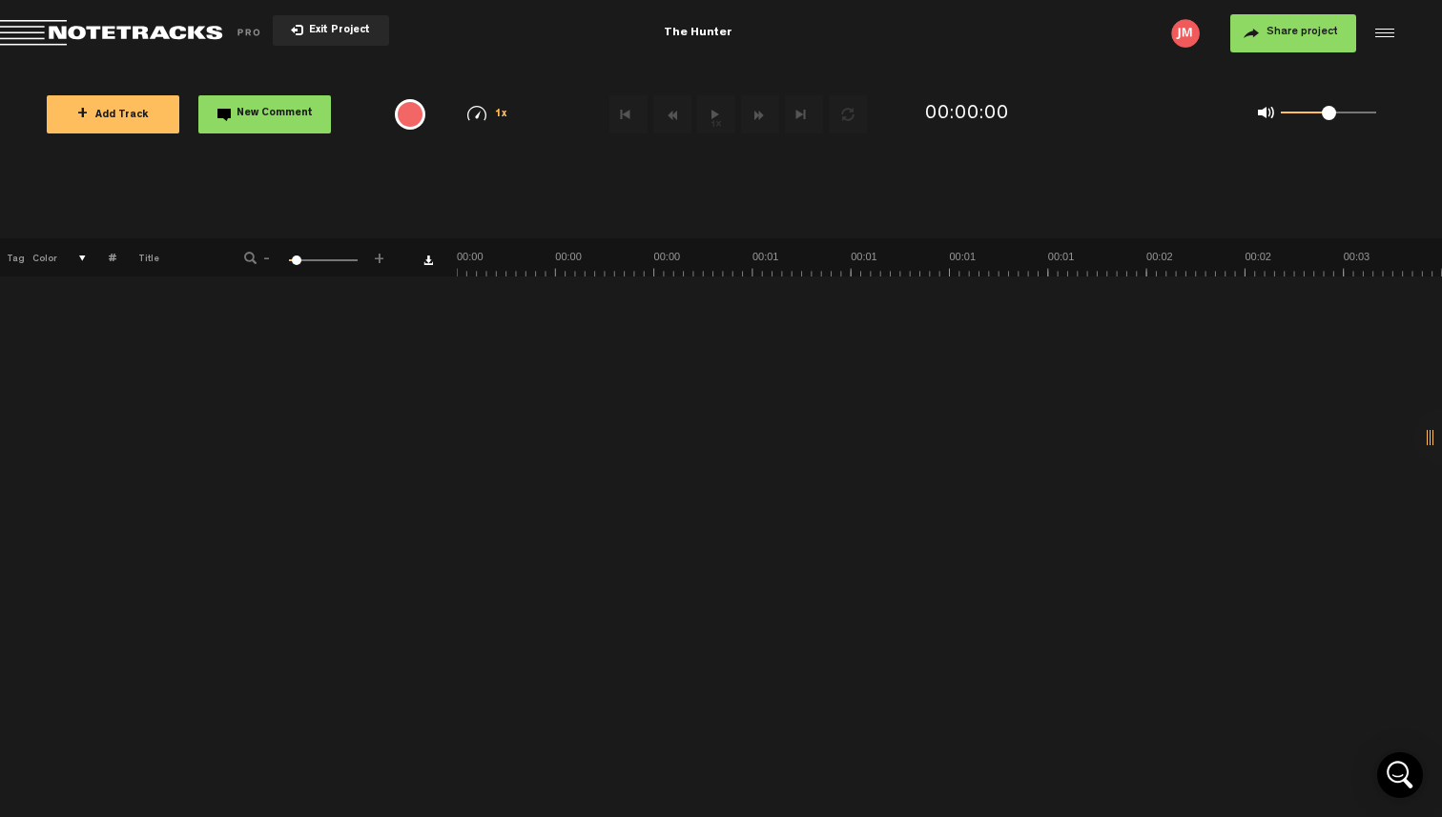
click at [126, 109] on button "+ Add Track" at bounding box center [113, 114] width 133 height 38
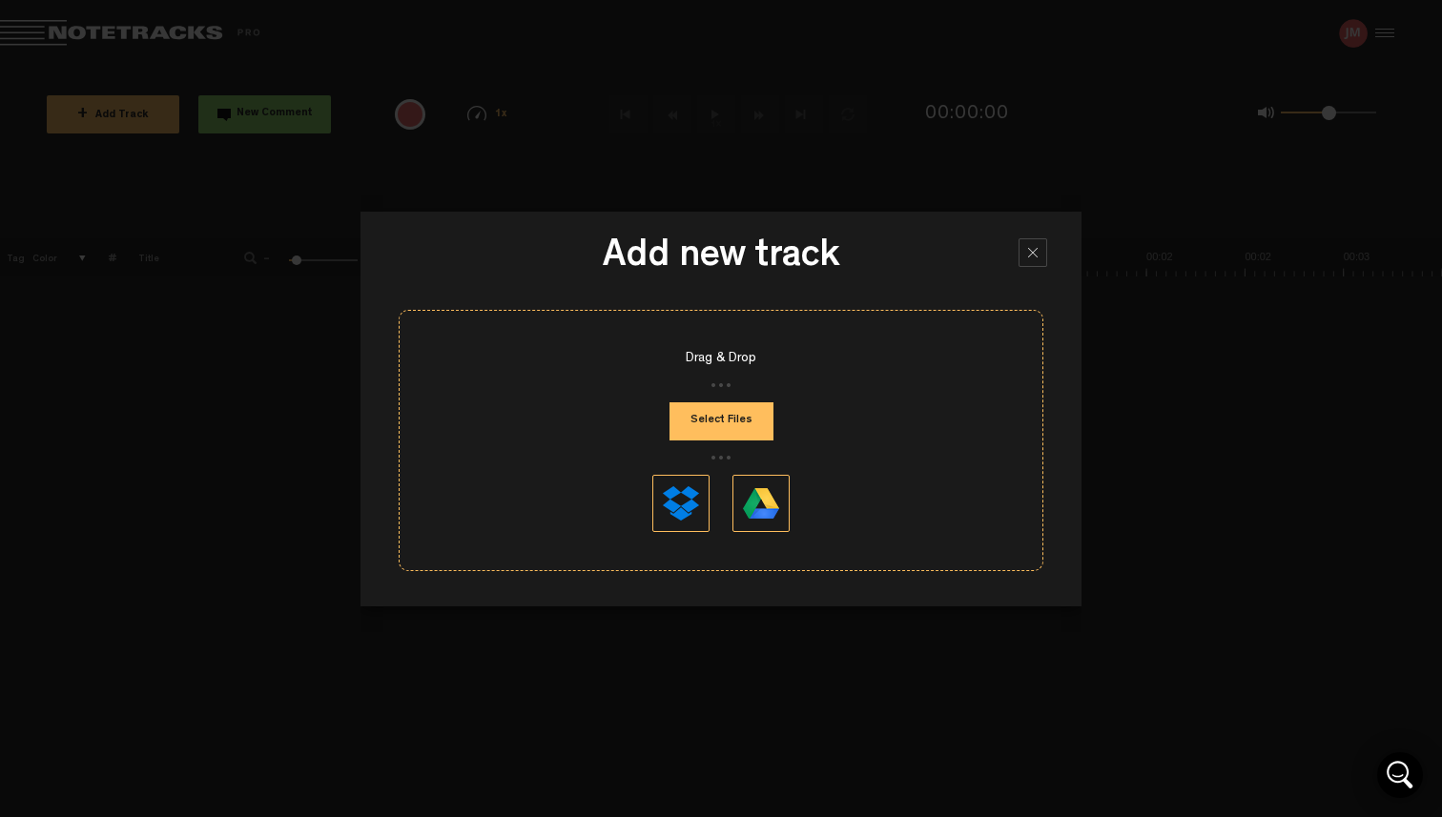
click at [742, 418] on button "Select Files" at bounding box center [721, 421] width 104 height 38
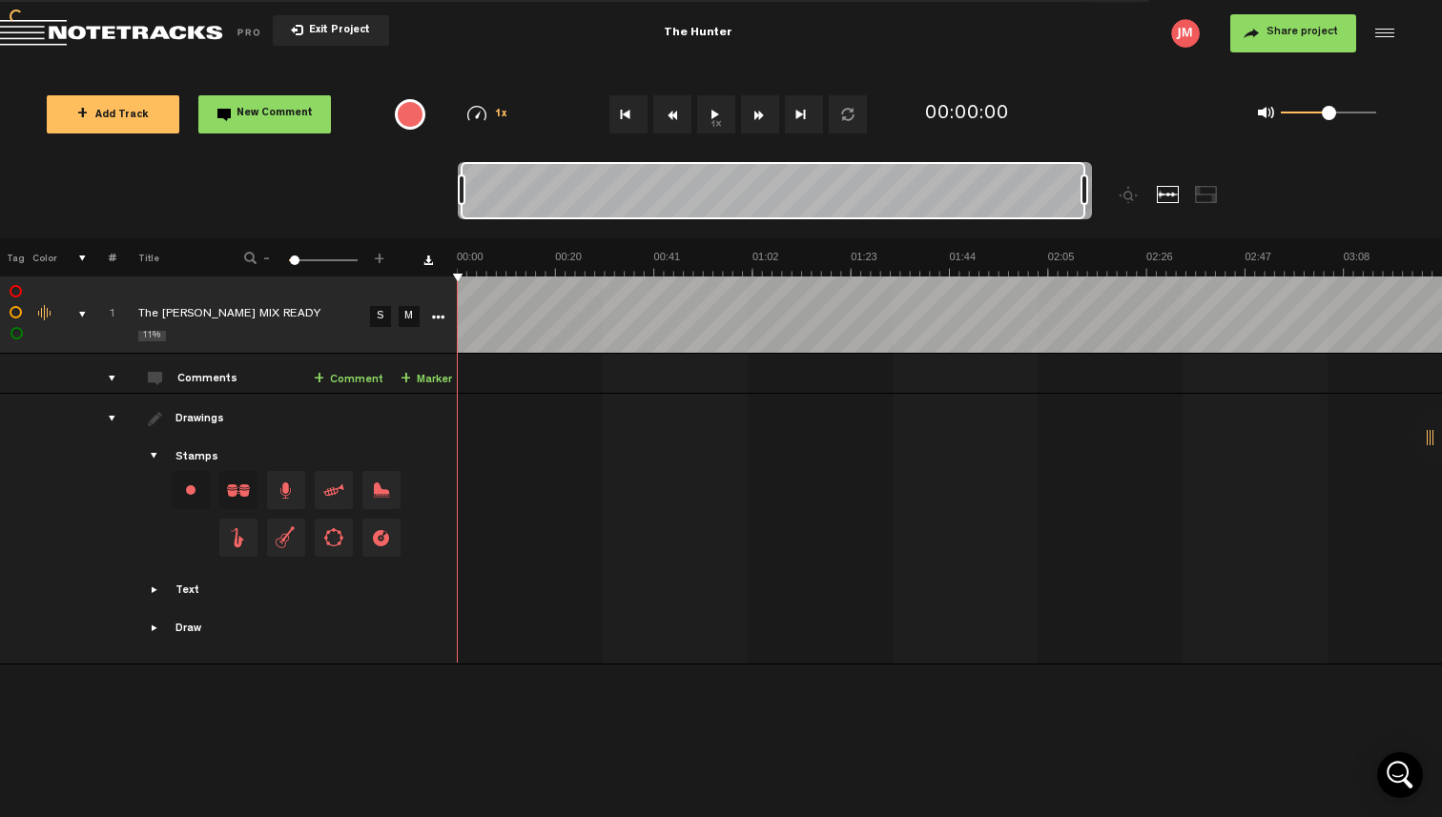
drag, startPoint x: 564, startPoint y: 192, endPoint x: 1200, endPoint y: 210, distance: 636.2
click at [1198, 196] on div at bounding box center [854, 200] width 793 height 76
drag, startPoint x: 892, startPoint y: 254, endPoint x: 891, endPoint y: 157, distance: 96.3
click at [891, 67] on div "Loading... + Add Track New Comment 1x 0.25x 0.5x 0.75x 1x 1.25x 1.5x 1.75x 2x A…" at bounding box center [721, 67] width 1442 height 0
click at [1209, 193] on div at bounding box center [1206, 194] width 23 height 17
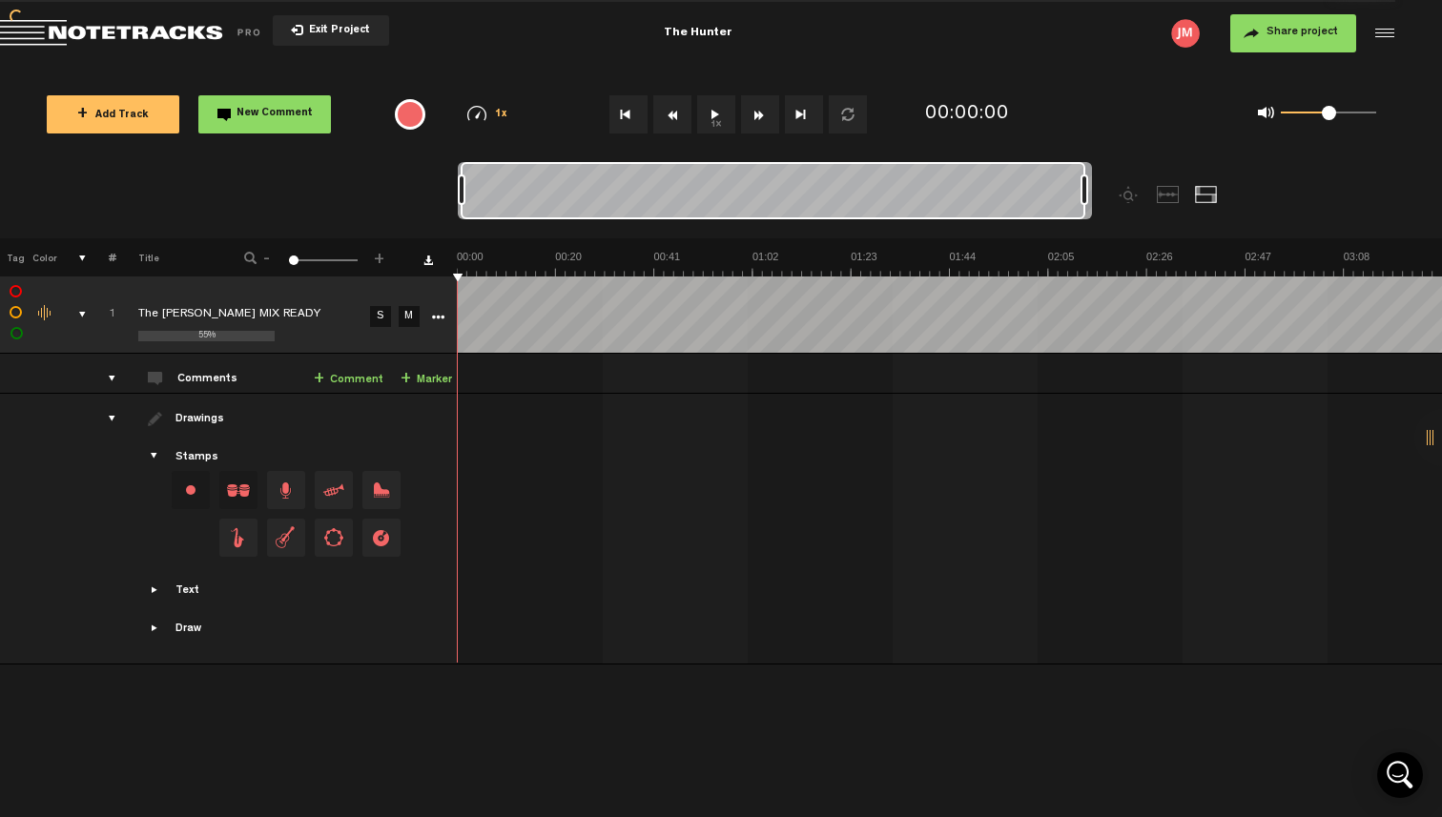
click at [1151, 194] on div at bounding box center [854, 200] width 793 height 76
click at [1163, 196] on div at bounding box center [1168, 194] width 23 height 17
click at [1128, 199] on div at bounding box center [1129, 194] width 23 height 17
drag, startPoint x: 1082, startPoint y: 192, endPoint x: 1174, endPoint y: 205, distance: 92.5
click at [1175, 201] on div at bounding box center [854, 200] width 793 height 76
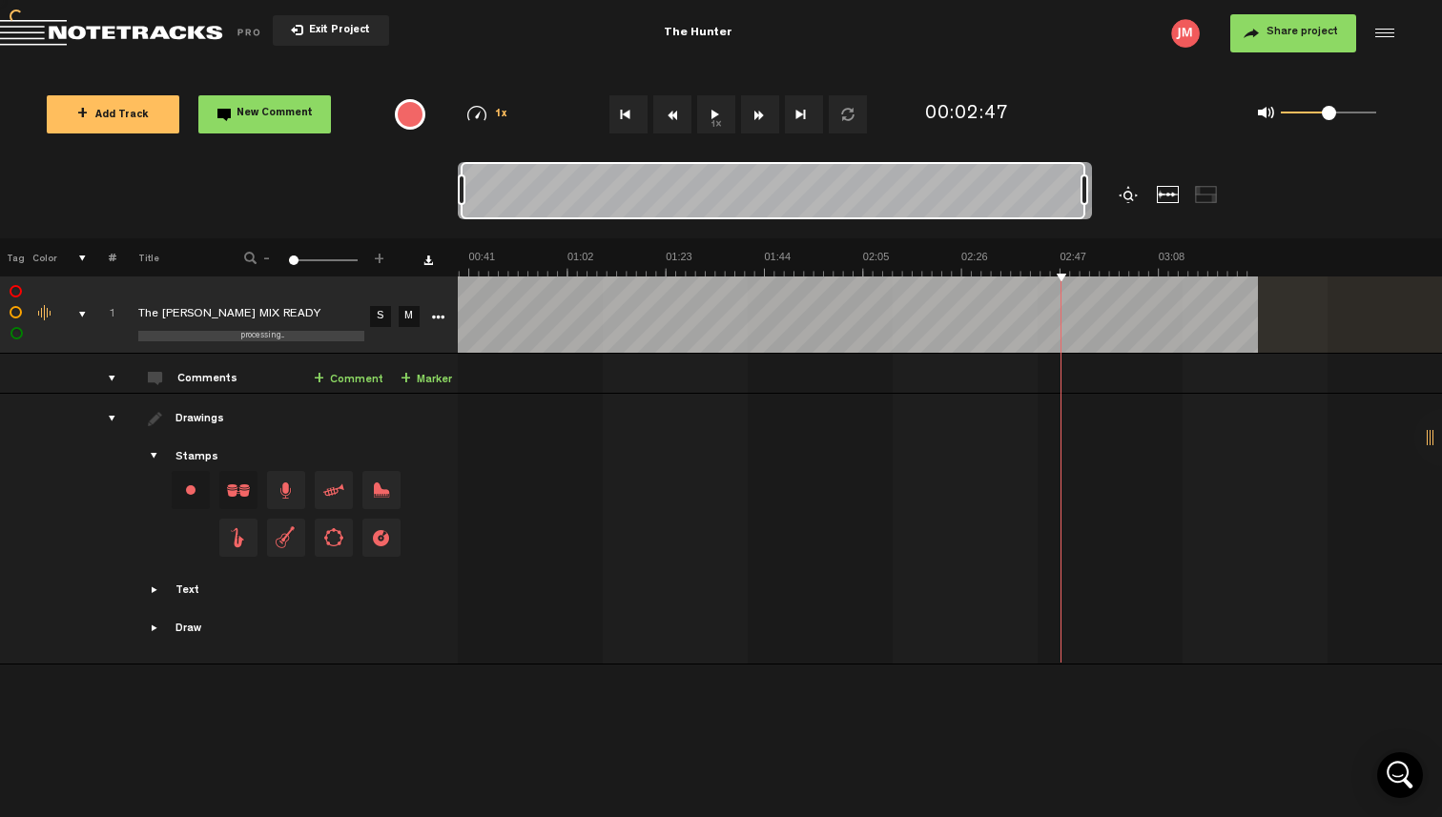
scroll to position [0, 185]
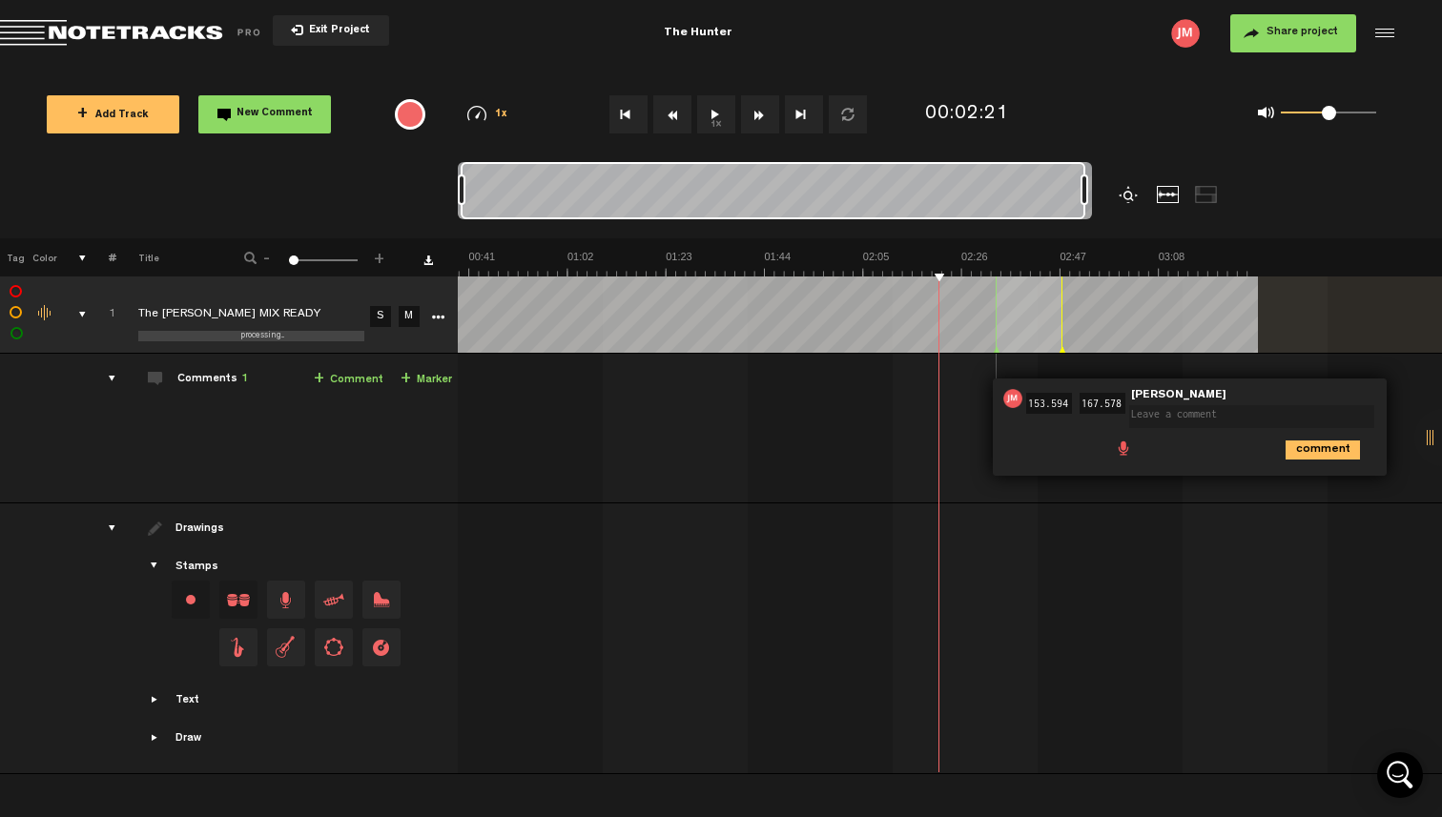
click at [1182, 473] on div "02:33 153.594 - 02:47 167.578 • [DEMOGRAPHIC_DATA]: "" [DEMOGRAPHIC_DATA] comme…" at bounding box center [1190, 427] width 394 height 97
drag, startPoint x: 1349, startPoint y: 393, endPoint x: 1357, endPoint y: 405, distance: 14.6
click at [1350, 393] on form at bounding box center [1255, 410] width 253 height 39
click at [1073, 443] on div "comment" at bounding box center [1192, 448] width 379 height 37
click at [968, 378] on div "02:33 153.594 - 02:47 167.578 • [DEMOGRAPHIC_DATA]: "" [DEMOGRAPHIC_DATA] comme…" at bounding box center [767, 435] width 982 height 133
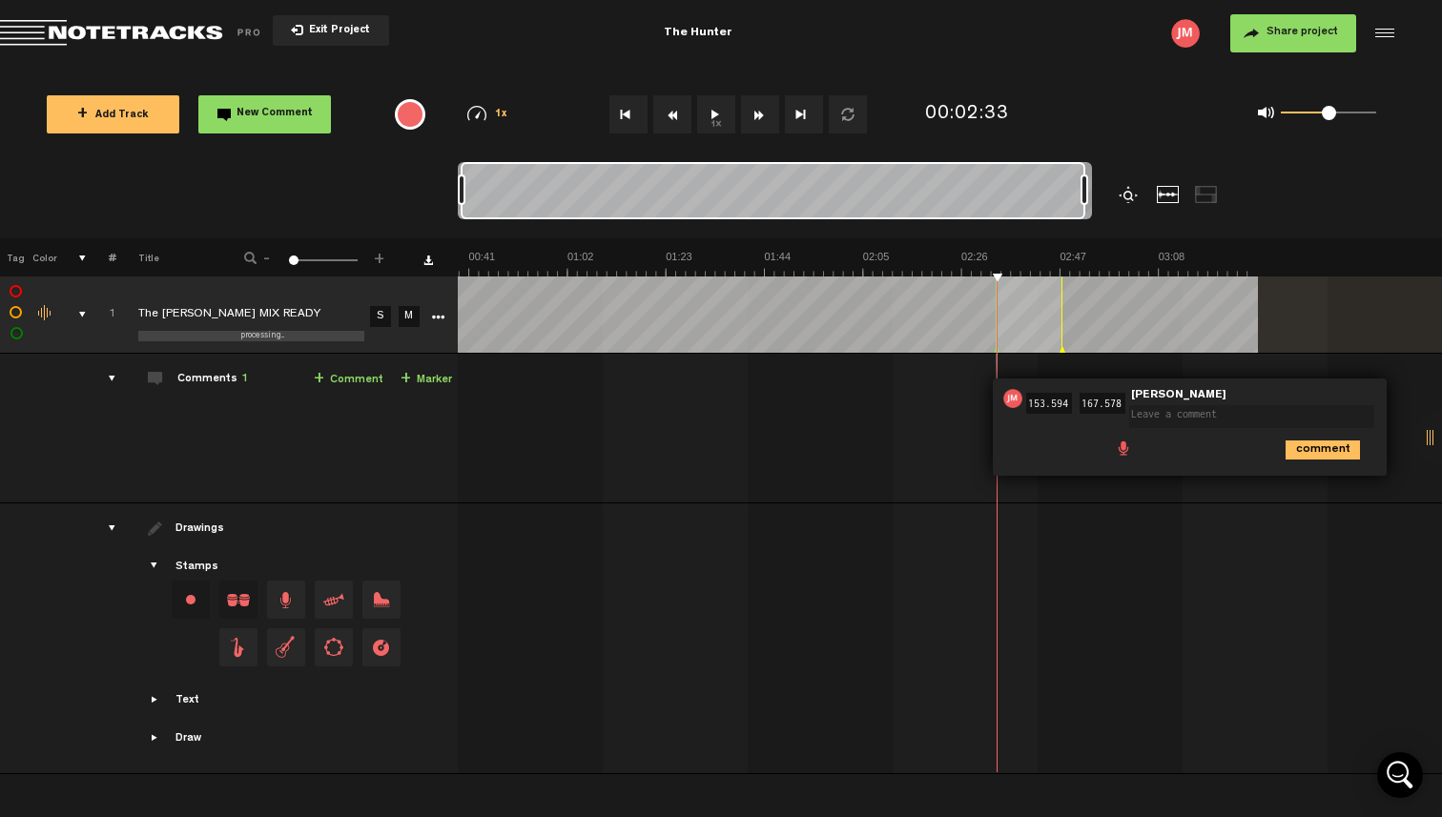
click at [931, 398] on div "02:33 153.594 - 02:47 167.578 • [DEMOGRAPHIC_DATA]: "" [DEMOGRAPHIC_DATA] comme…" at bounding box center [767, 435] width 982 height 133
click at [1288, 308] on audio-loader at bounding box center [950, 314] width 985 height 76
click at [597, 428] on div "02:33 153.594 - 02:47 167.578 • [DEMOGRAPHIC_DATA]: "" [DEMOGRAPHIC_DATA] comme…" at bounding box center [767, 435] width 982 height 133
click at [426, 262] on link "Download comments" at bounding box center [428, 261] width 10 height 10
click at [120, 379] on td "Comments 1 + Comment + Marker" at bounding box center [286, 429] width 341 height 150
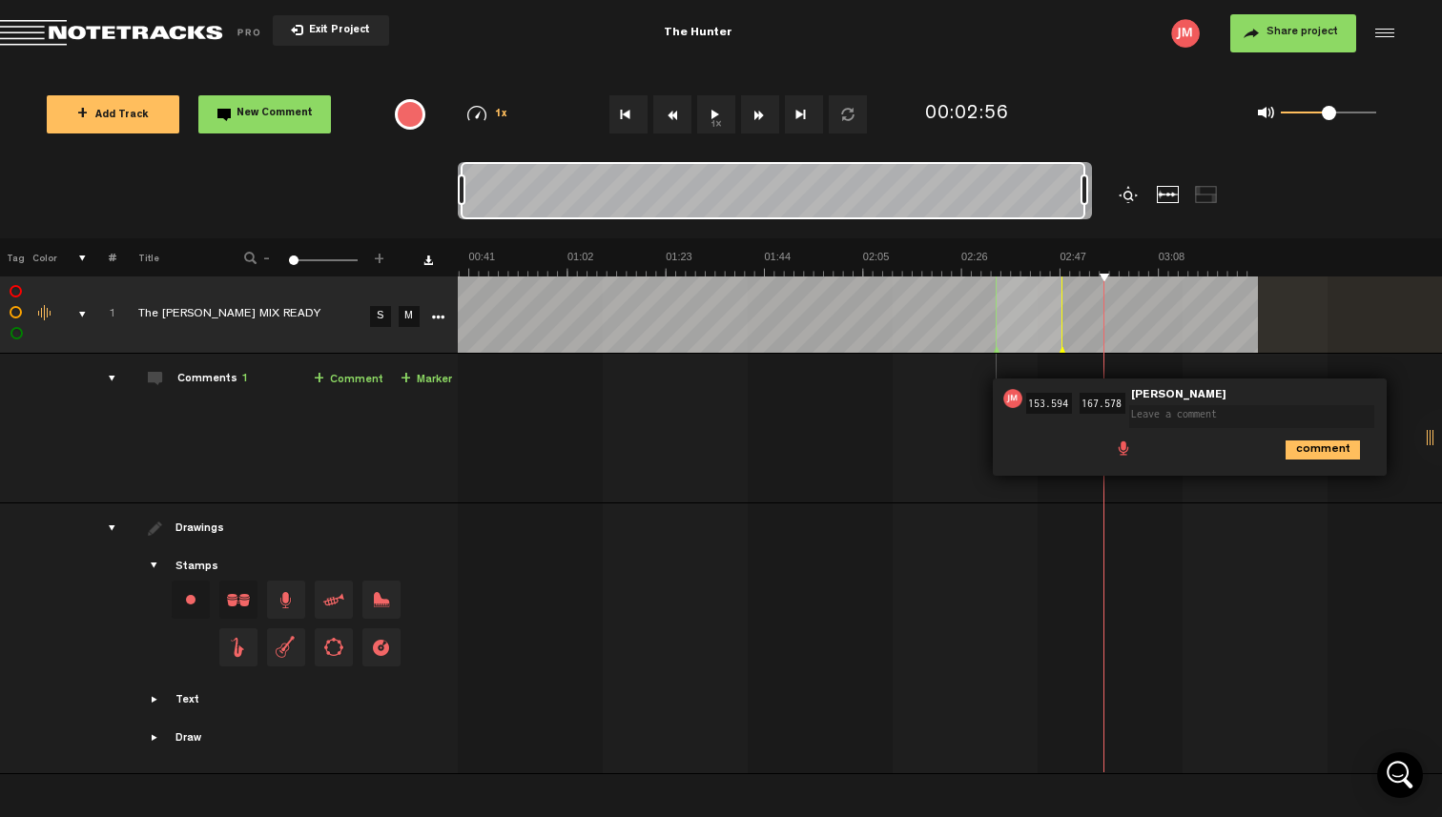
drag, startPoint x: 108, startPoint y: 526, endPoint x: 117, endPoint y: 517, distance: 13.5
click at [109, 524] on div "drawings" at bounding box center [105, 528] width 30 height 19
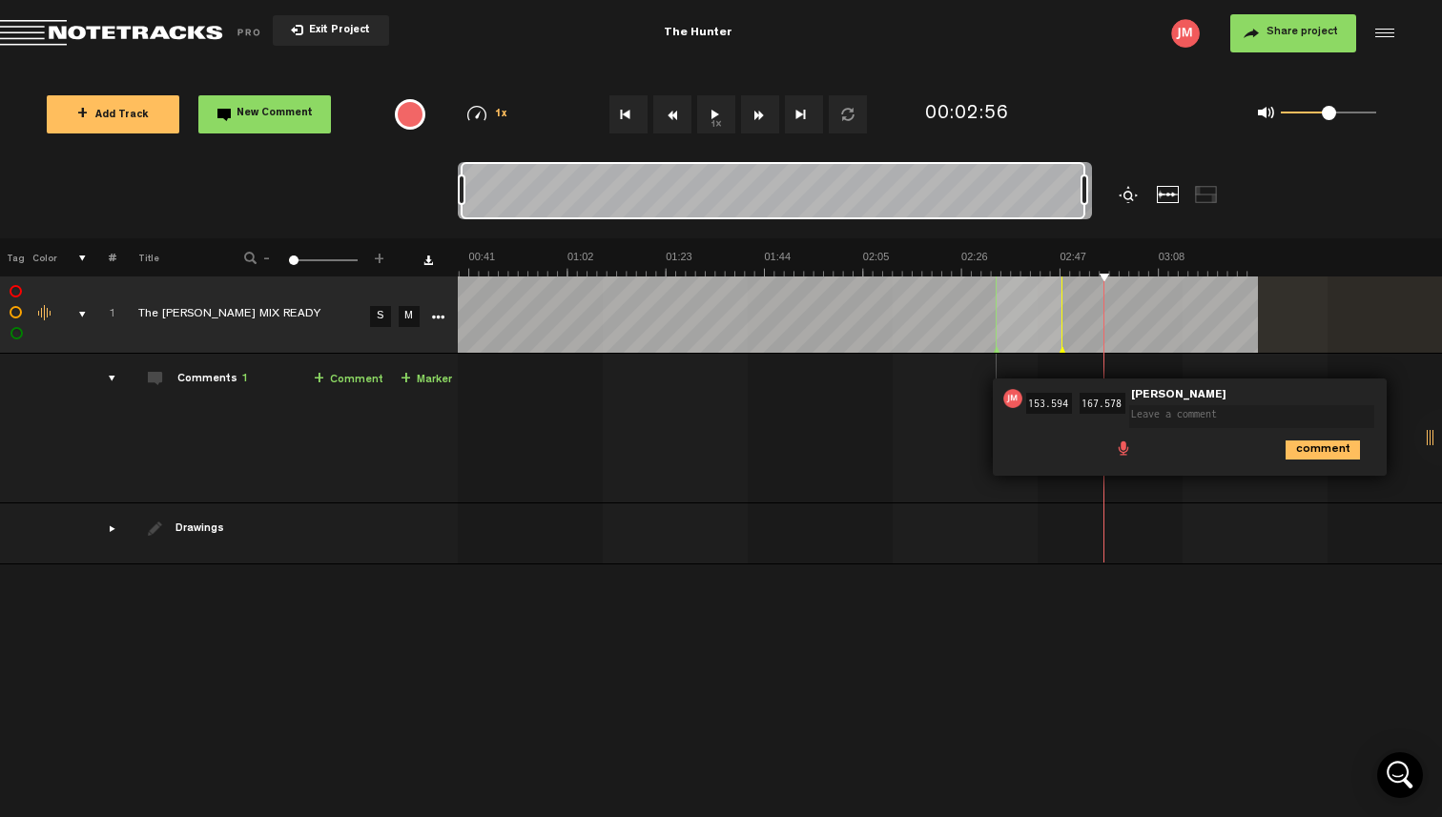
click at [112, 382] on div "comments" at bounding box center [105, 378] width 30 height 19
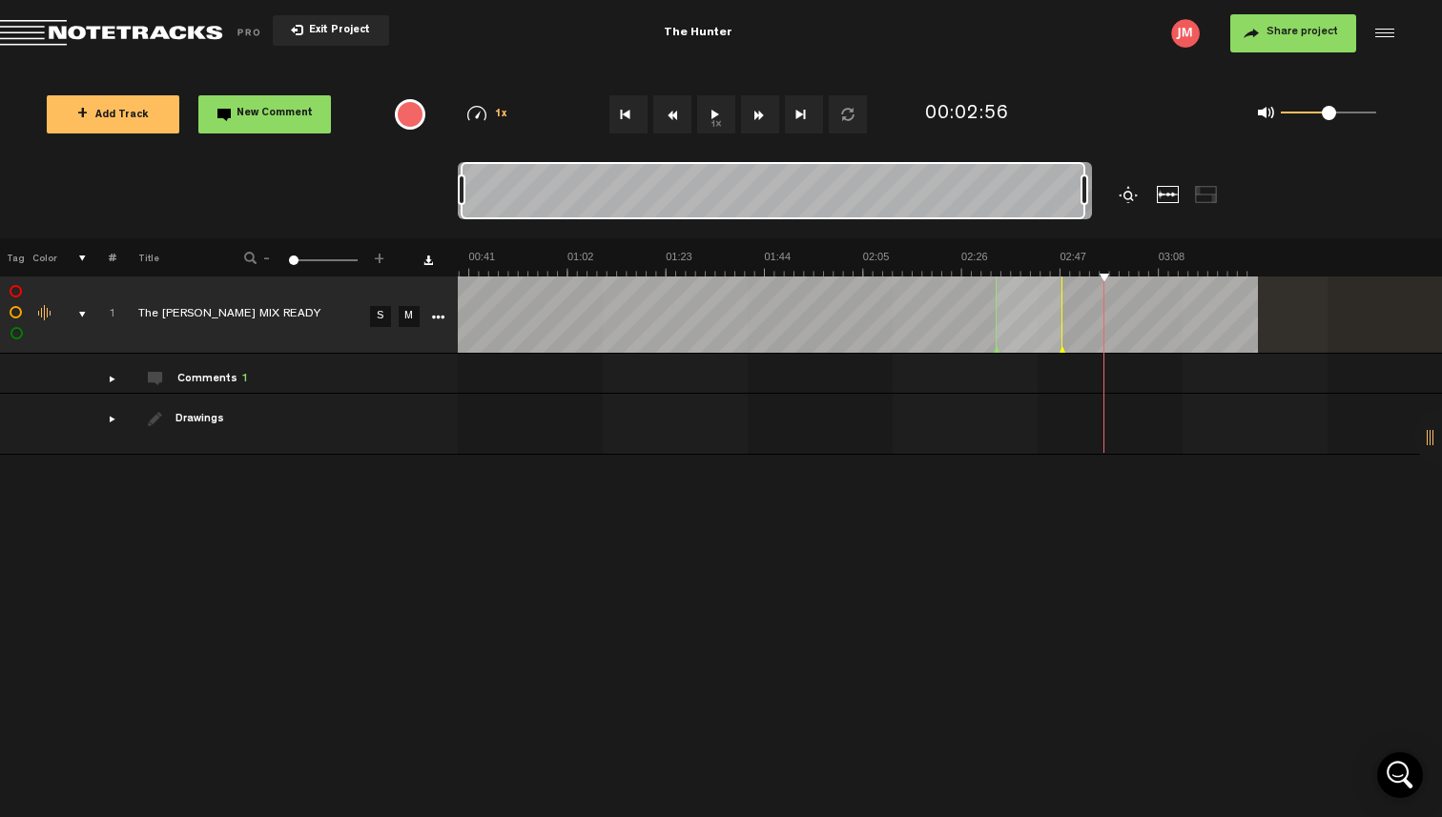
click at [237, 376] on div "Comments 1" at bounding box center [212, 380] width 71 height 16
click at [115, 380] on div "comments" at bounding box center [105, 378] width 30 height 19
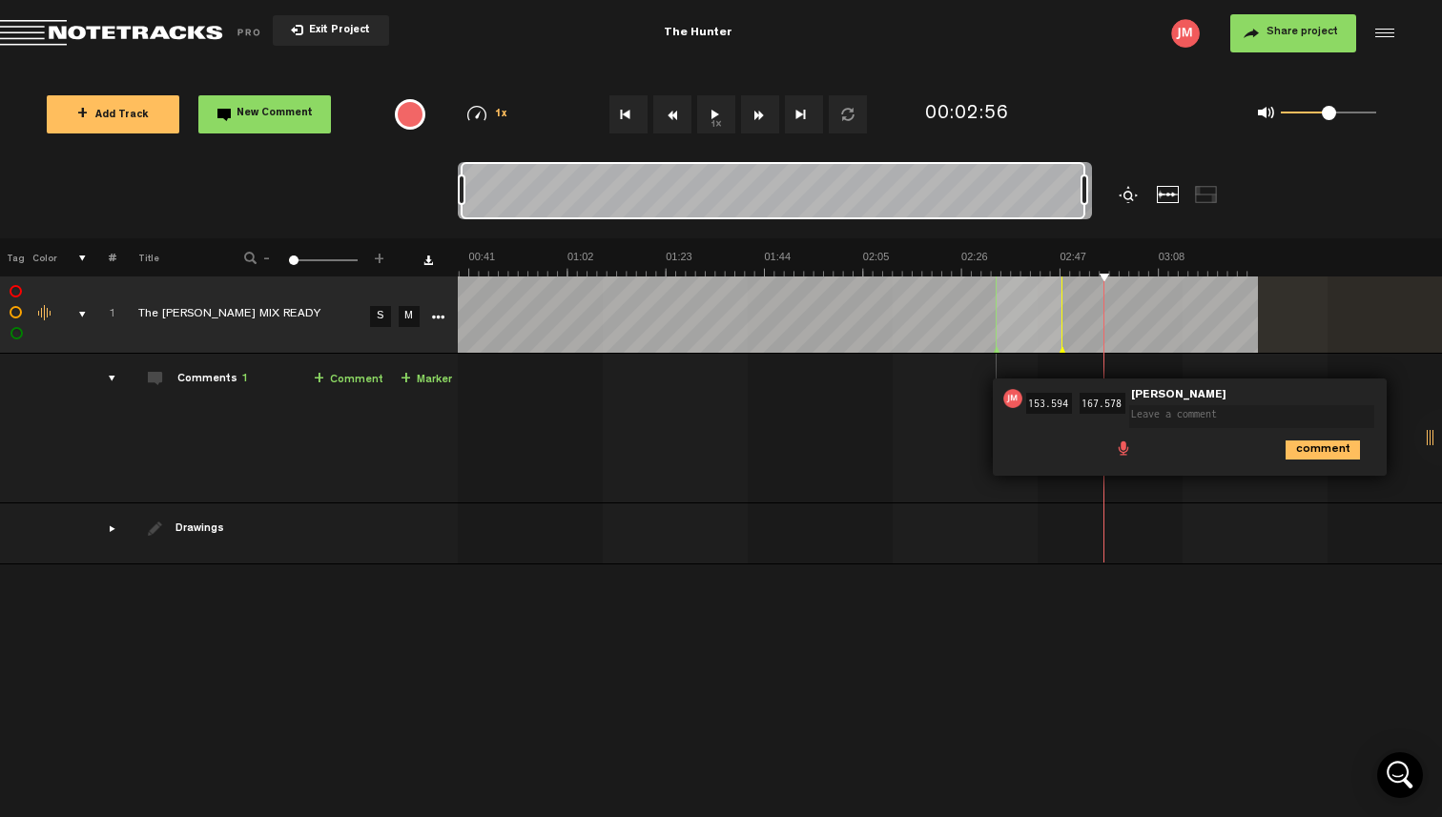
click at [397, 405] on td "Comments 1 + Comment + Marker" at bounding box center [286, 429] width 341 height 150
click at [1260, 419] on textarea at bounding box center [1251, 416] width 245 height 23
type textarea "gg"
click at [1193, 510] on td at bounding box center [950, 533] width 985 height 61
drag, startPoint x: 1329, startPoint y: 457, endPoint x: 1310, endPoint y: 455, distance: 19.2
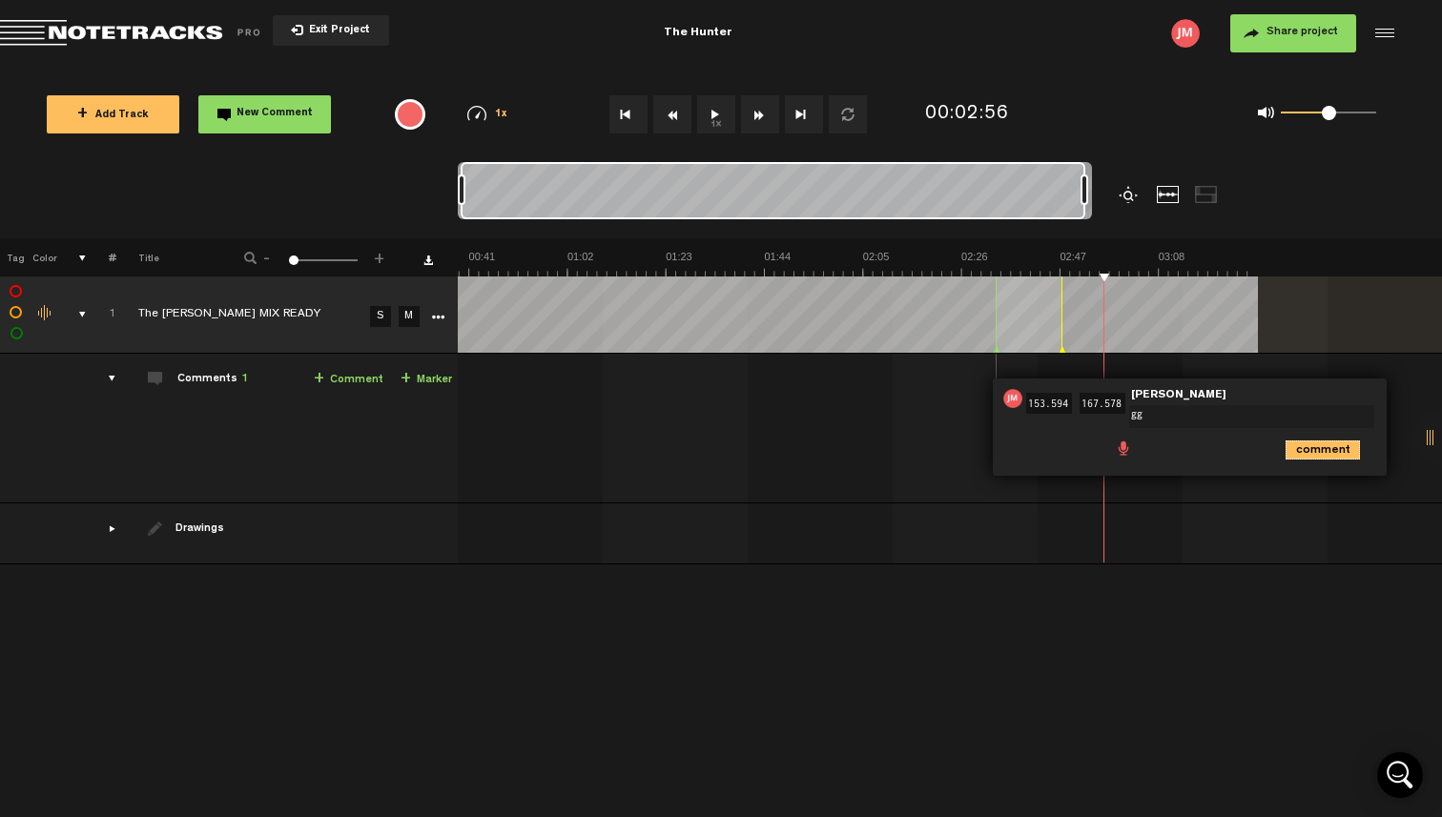
click at [1329, 454] on icon "comment" at bounding box center [1322, 449] width 74 height 19
click at [1430, 403] on span "Delete comment" at bounding box center [1431, 398] width 23 height 13
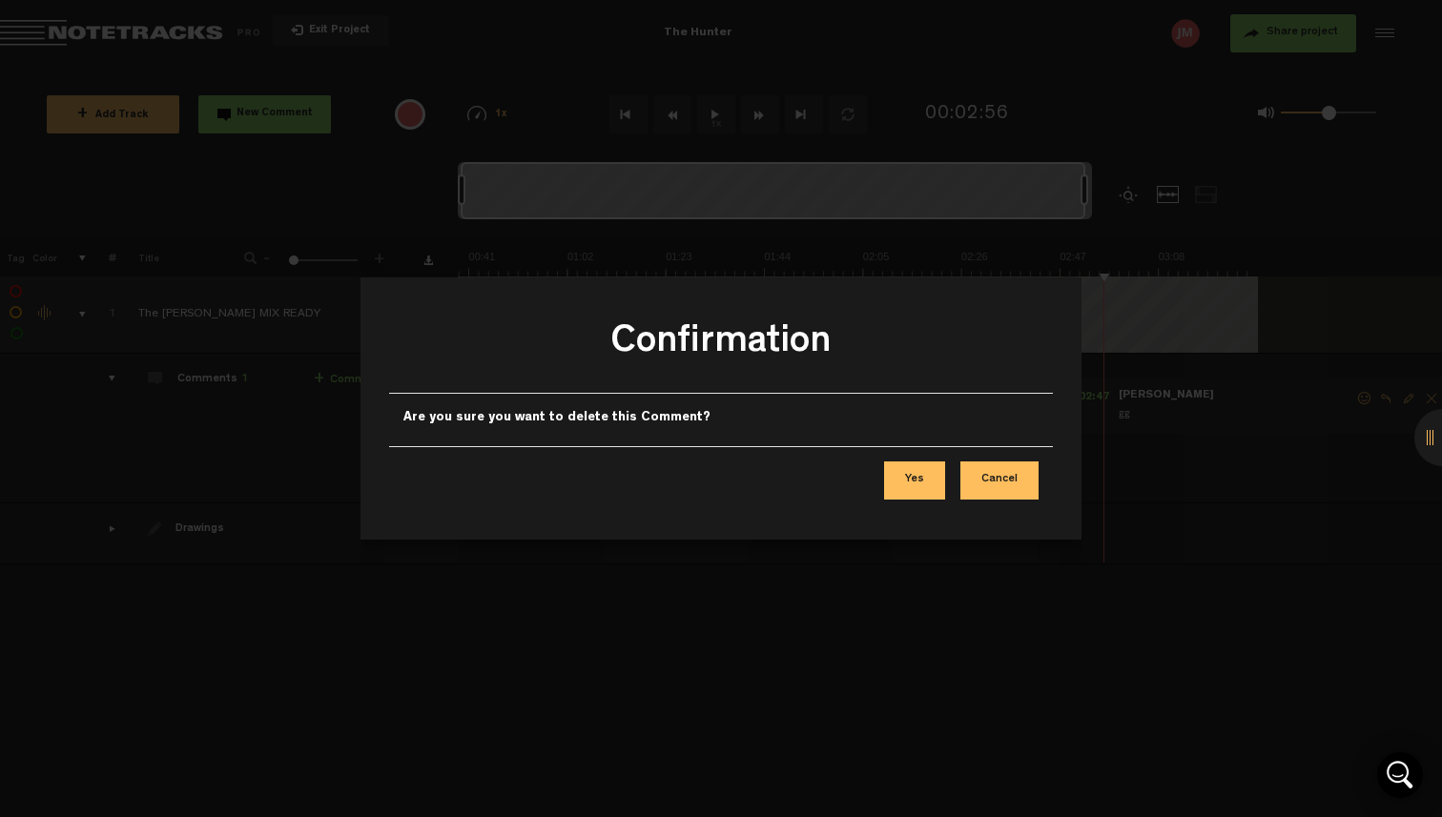
click at [919, 479] on button "Yes" at bounding box center [914, 480] width 61 height 38
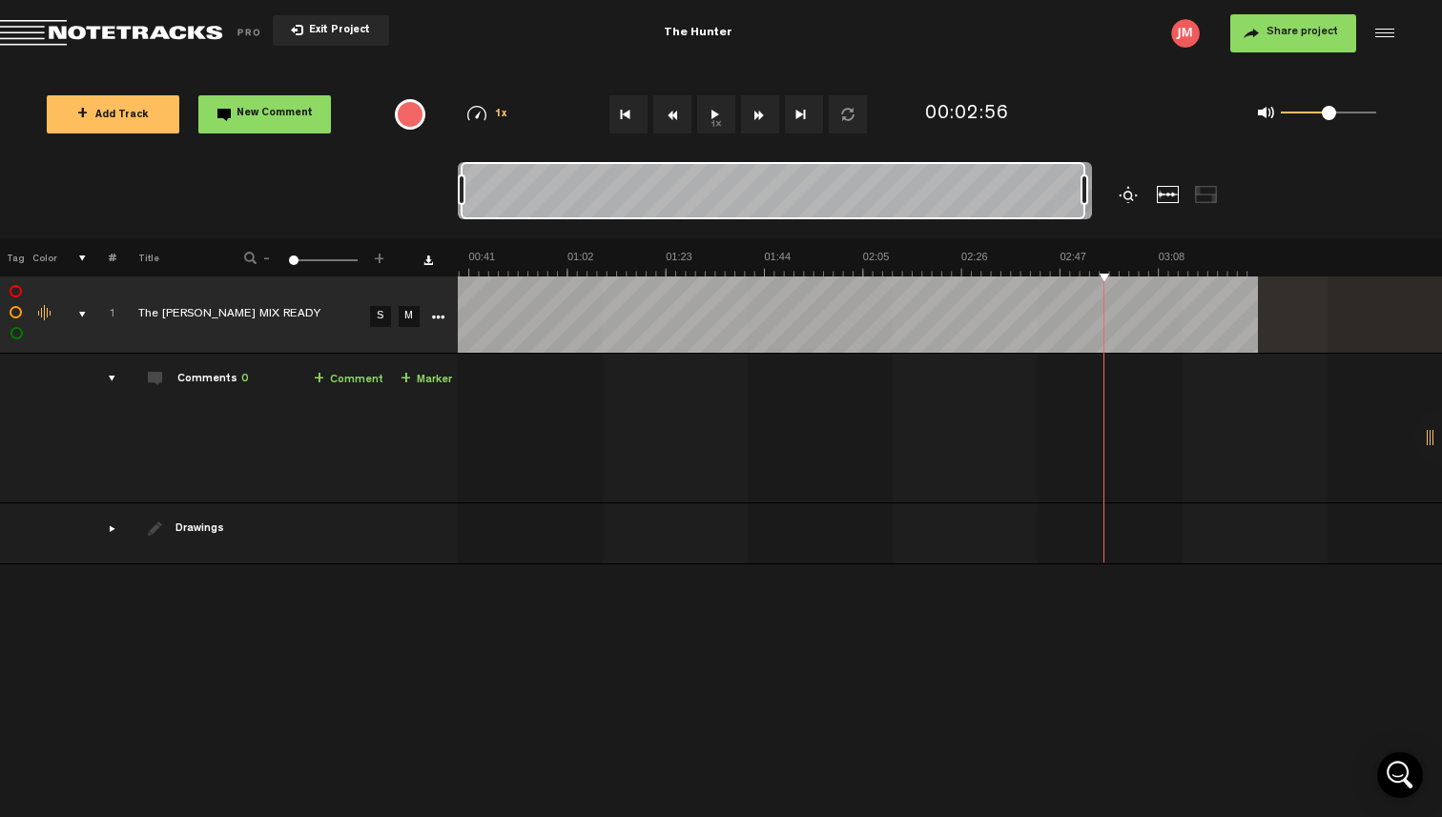
click at [117, 381] on td "Comments 0 + Comment + Marker" at bounding box center [286, 429] width 341 height 150
click at [113, 381] on div "comments" at bounding box center [105, 378] width 30 height 19
click at [84, 316] on div "comments, stamps & drawings" at bounding box center [75, 314] width 30 height 19
